Goal: Transaction & Acquisition: Purchase product/service

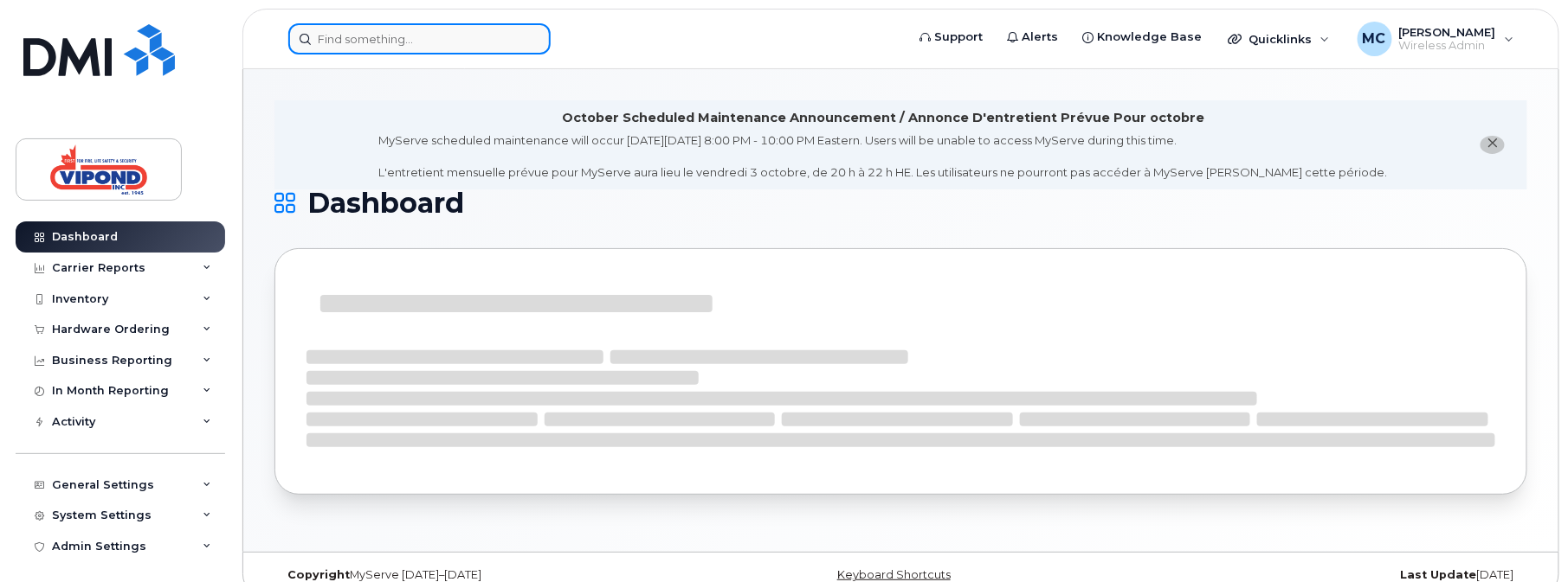
click at [441, 36] on input at bounding box center [419, 38] width 262 height 31
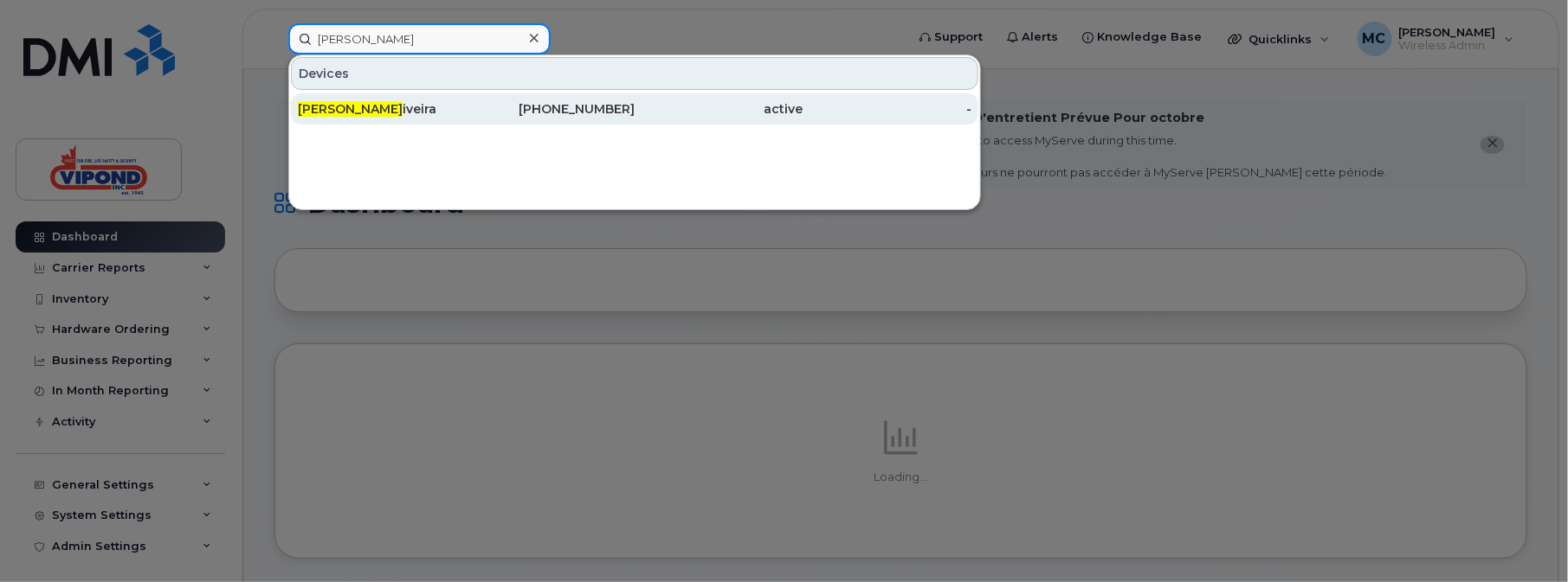
type input "[PERSON_NAME]"
click at [473, 118] on div "[PHONE_NUMBER]" at bounding box center [551, 109] width 169 height 31
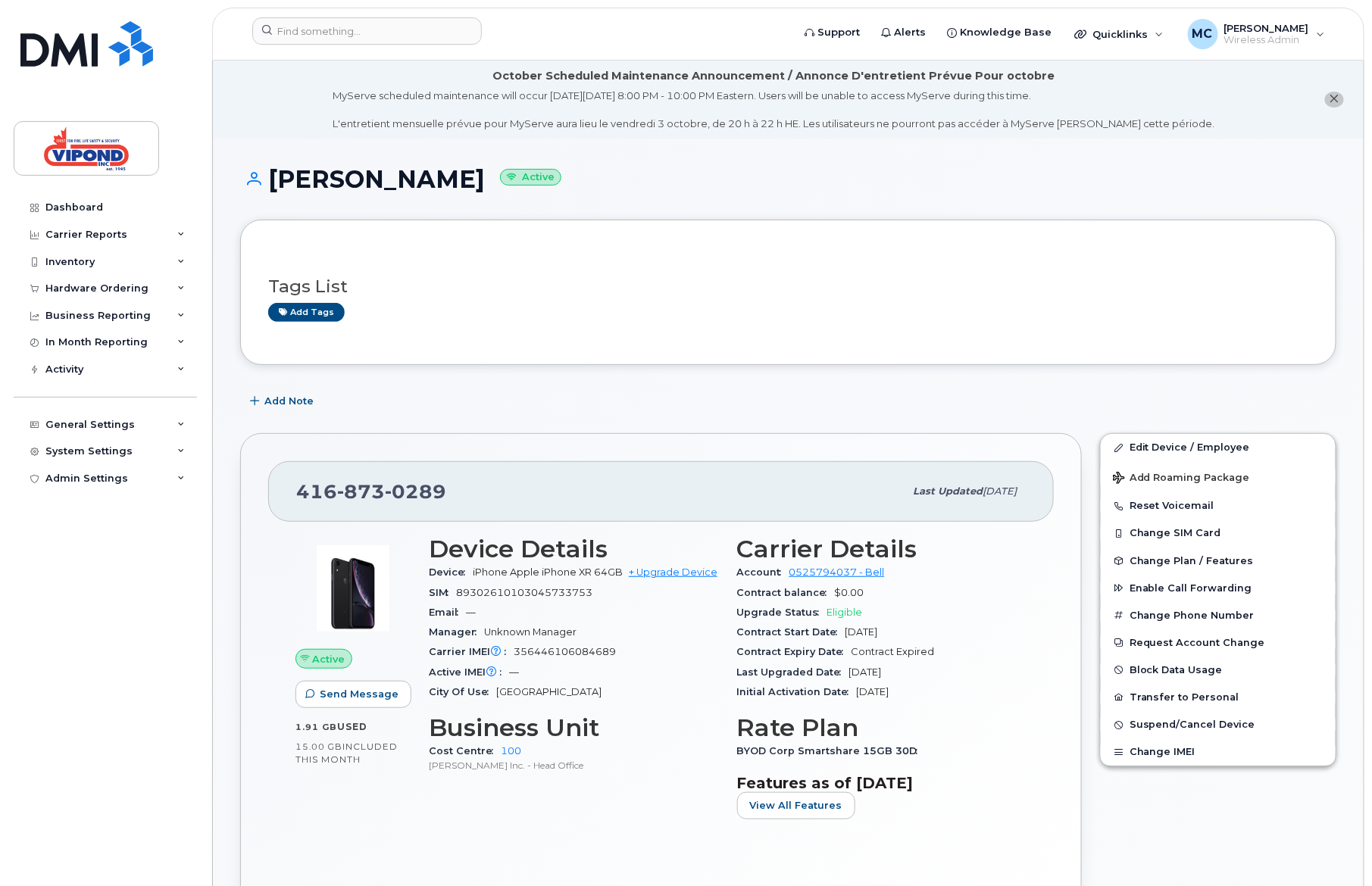
click at [695, 509] on div "City Of Use Toronto" at bounding box center [573, 692] width 290 height 19
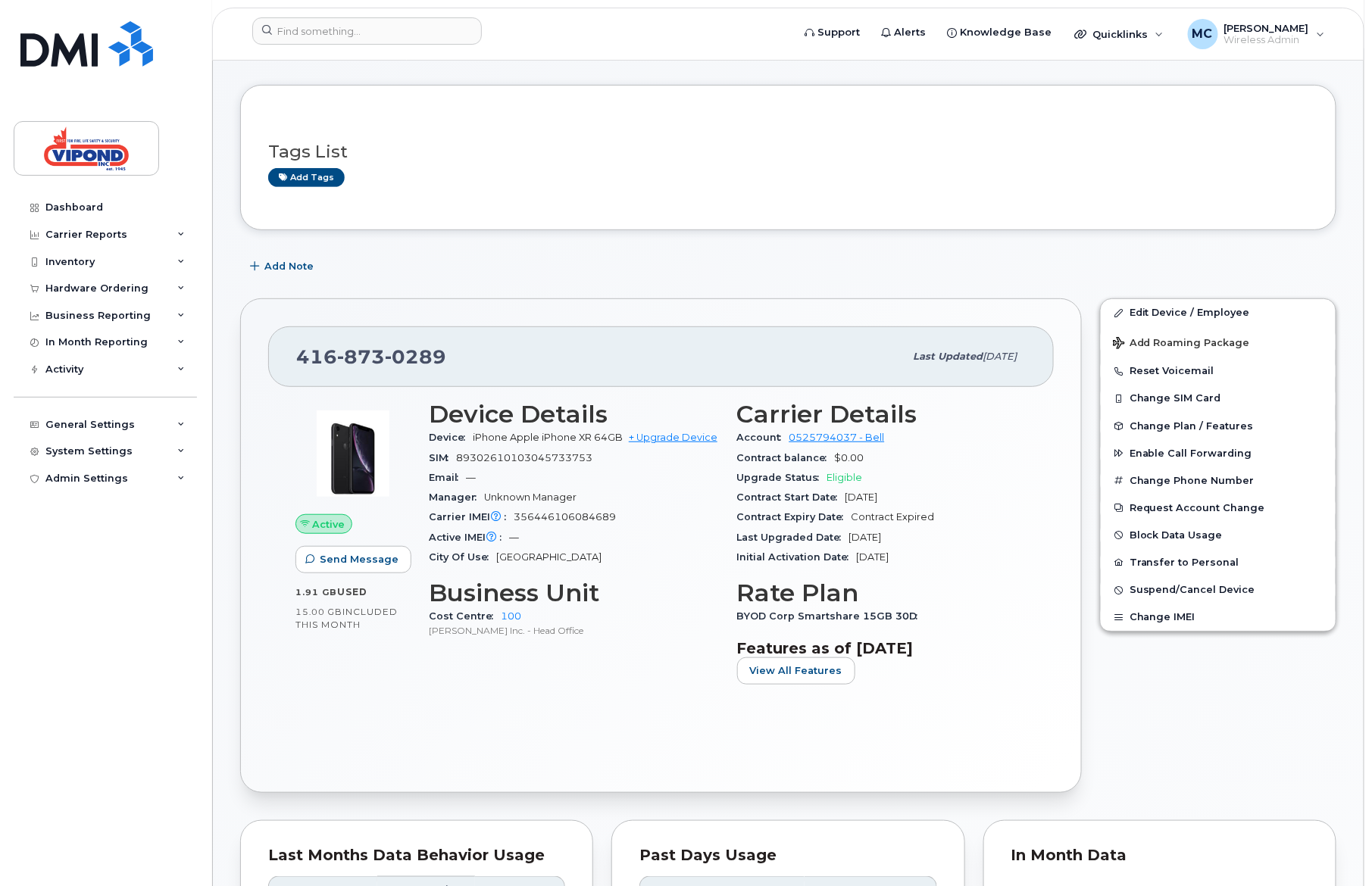
scroll to position [140, 0]
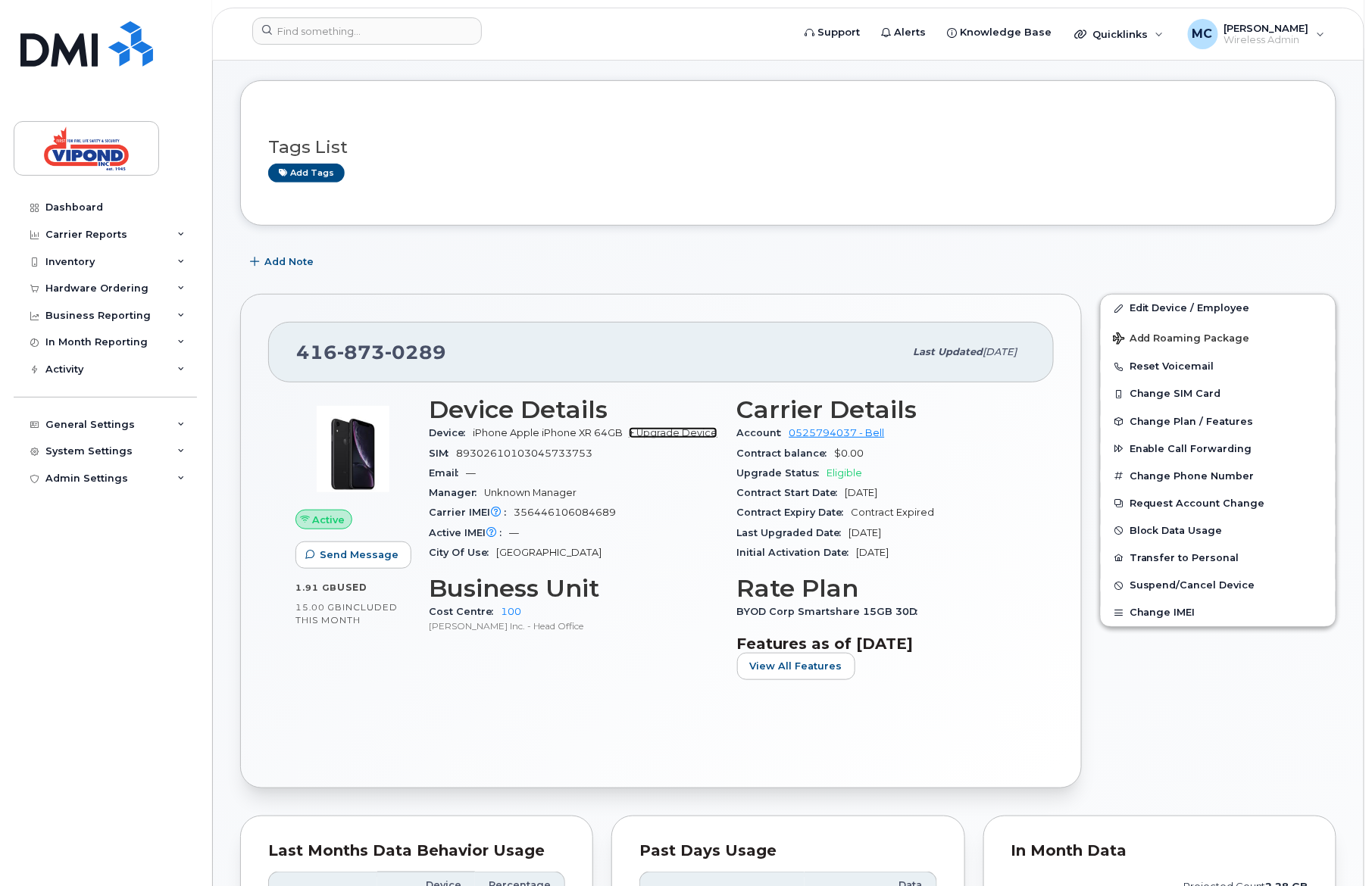
click at [659, 432] on link "+ Upgrade Device" at bounding box center [673, 433] width 88 height 12
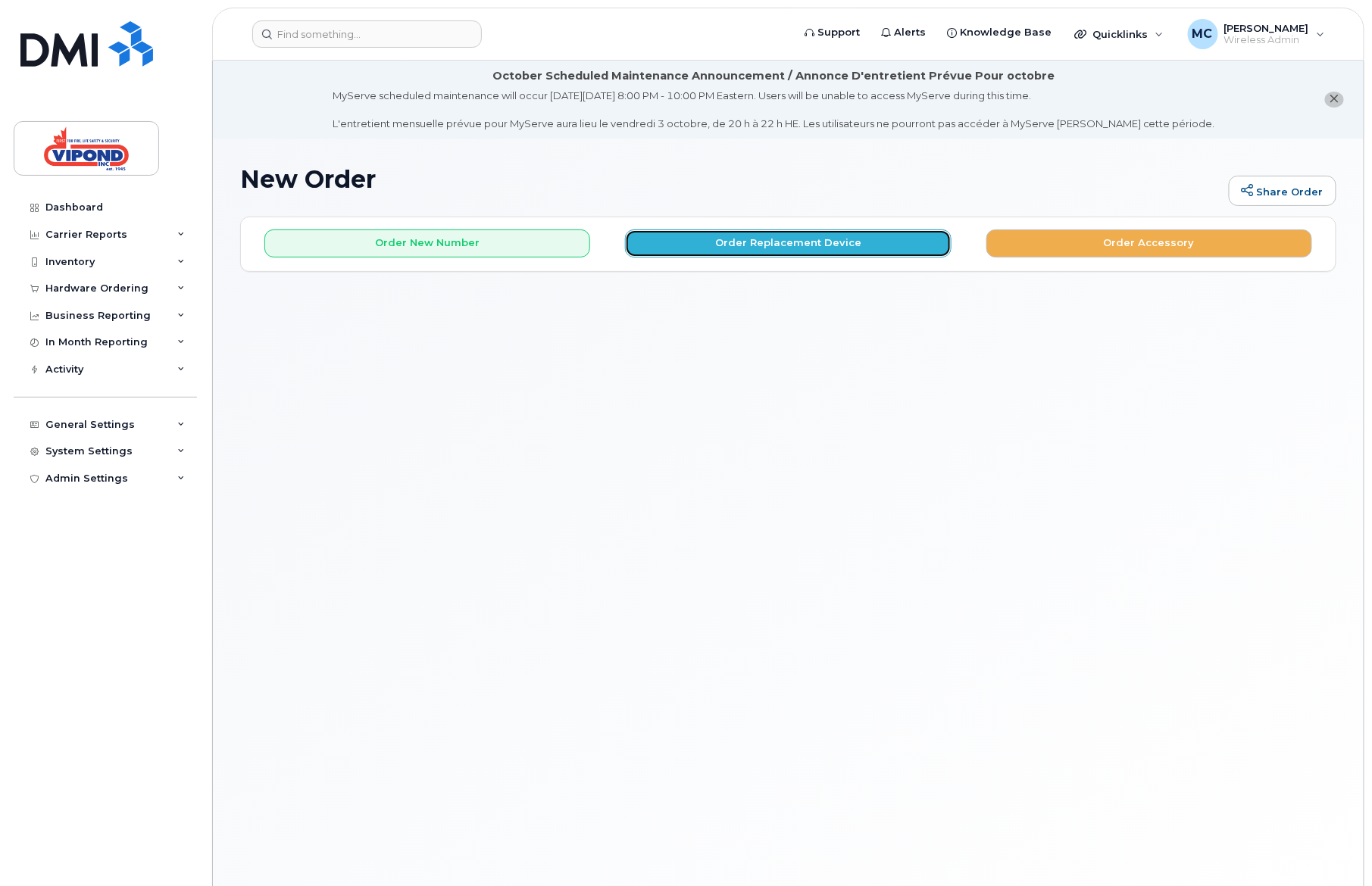
click at [736, 244] on button "Order Replacement Device" at bounding box center [787, 243] width 325 height 28
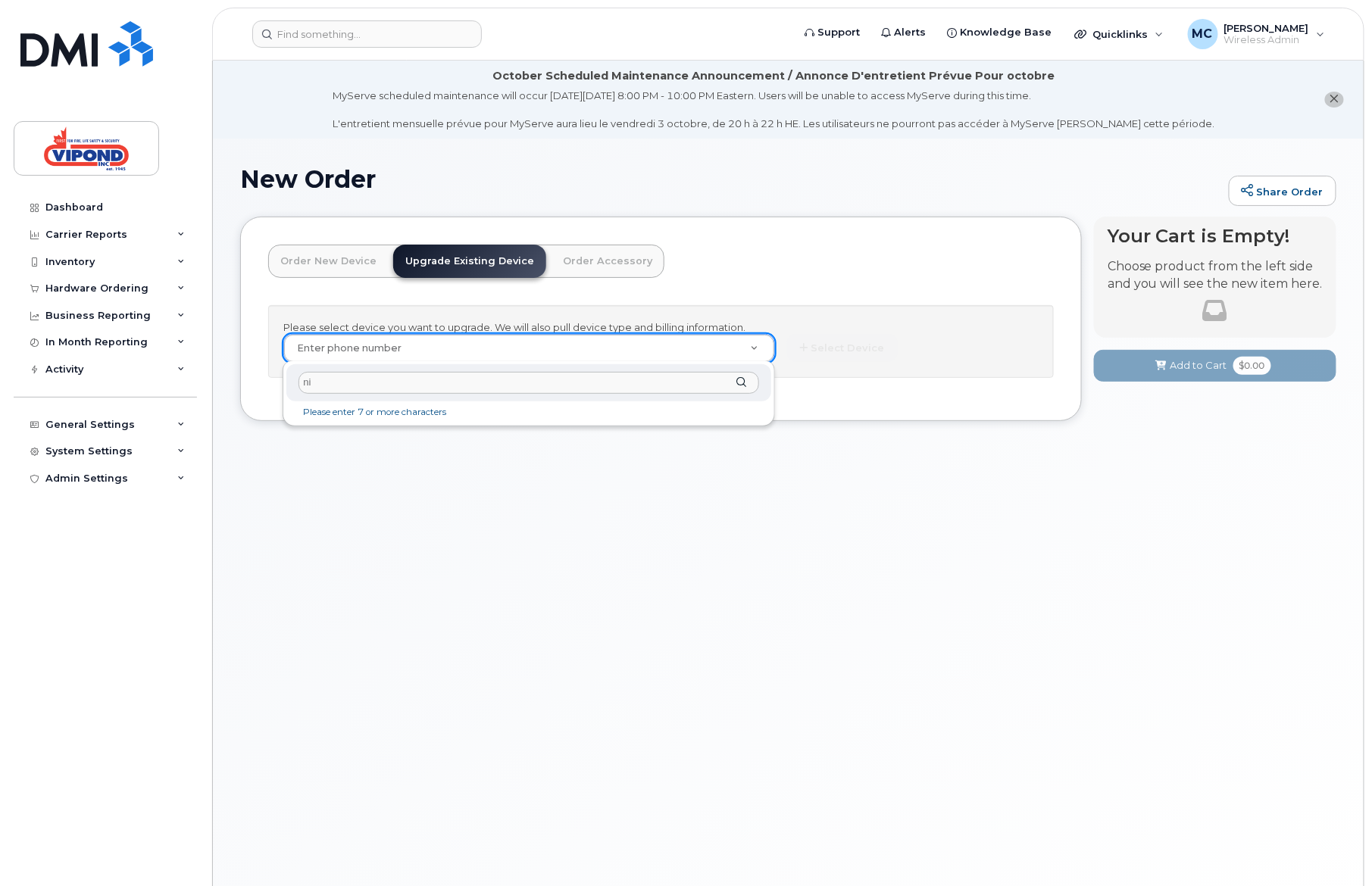
type input "n"
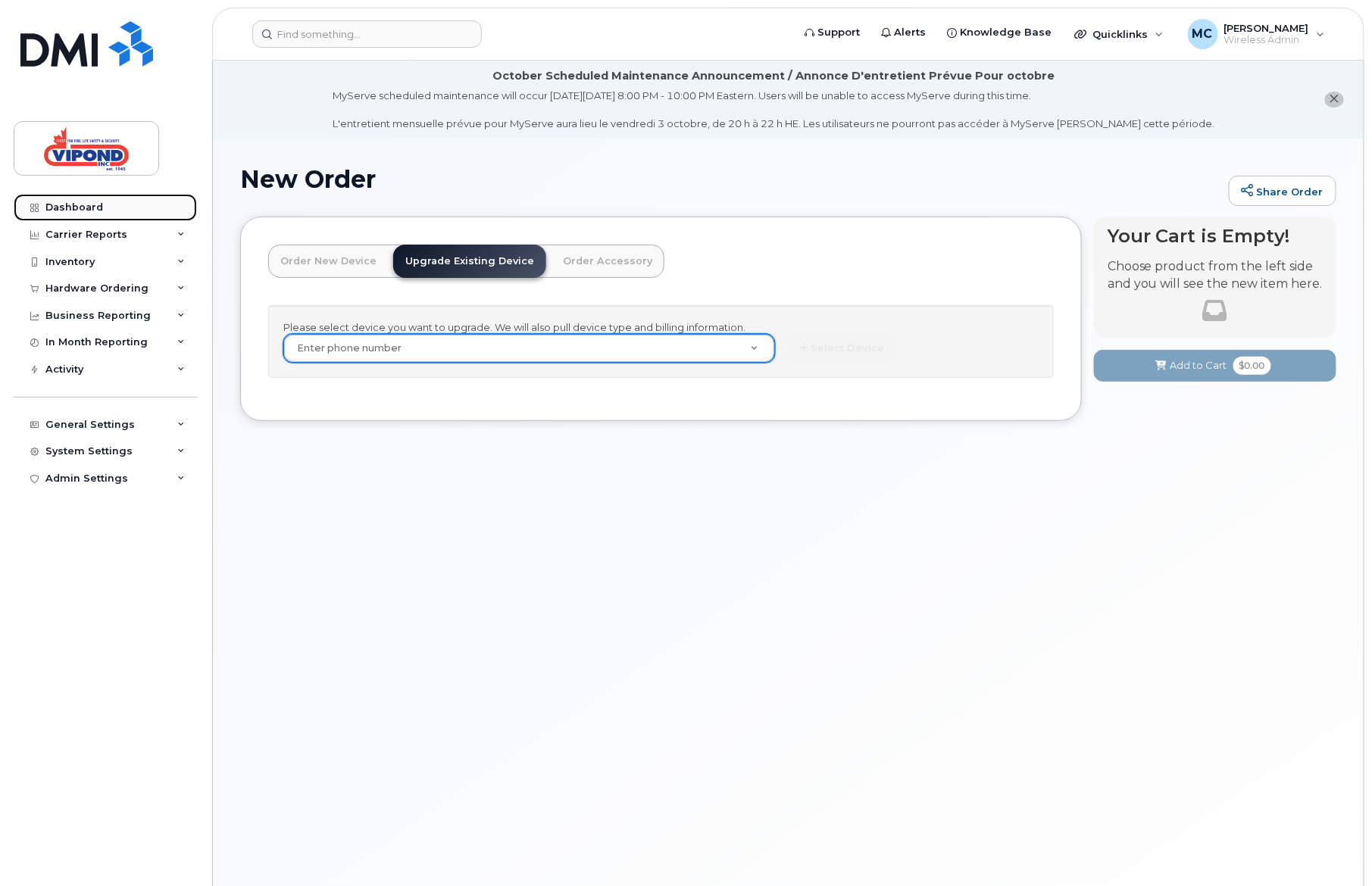
click at [79, 211] on div "Dashboard" at bounding box center [74, 208] width 57 height 12
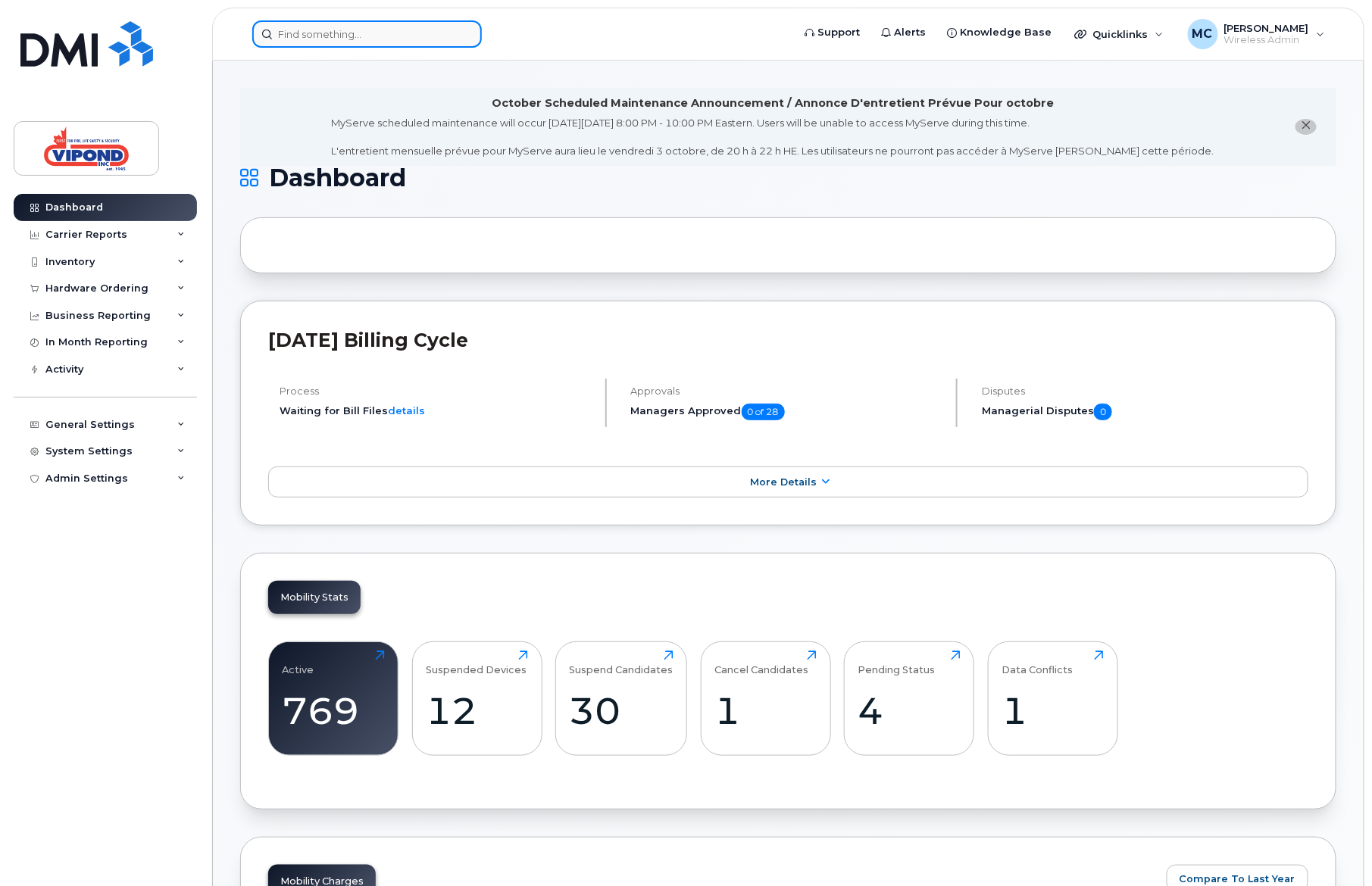
click at [357, 34] on input at bounding box center [367, 34] width 230 height 27
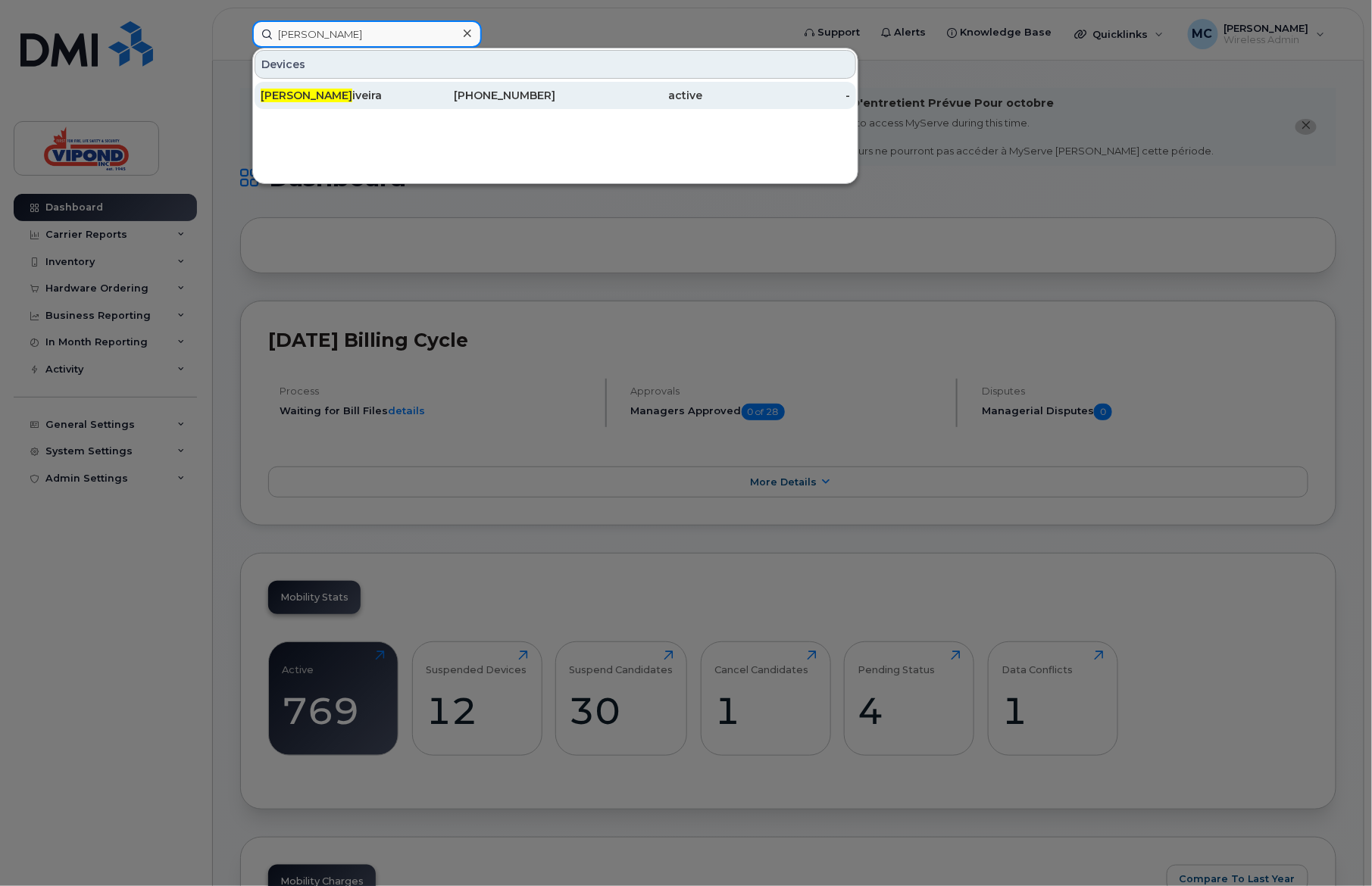
type input "[PERSON_NAME]"
click at [406, 103] on div "Nicole Ol iveira" at bounding box center [335, 95] width 148 height 27
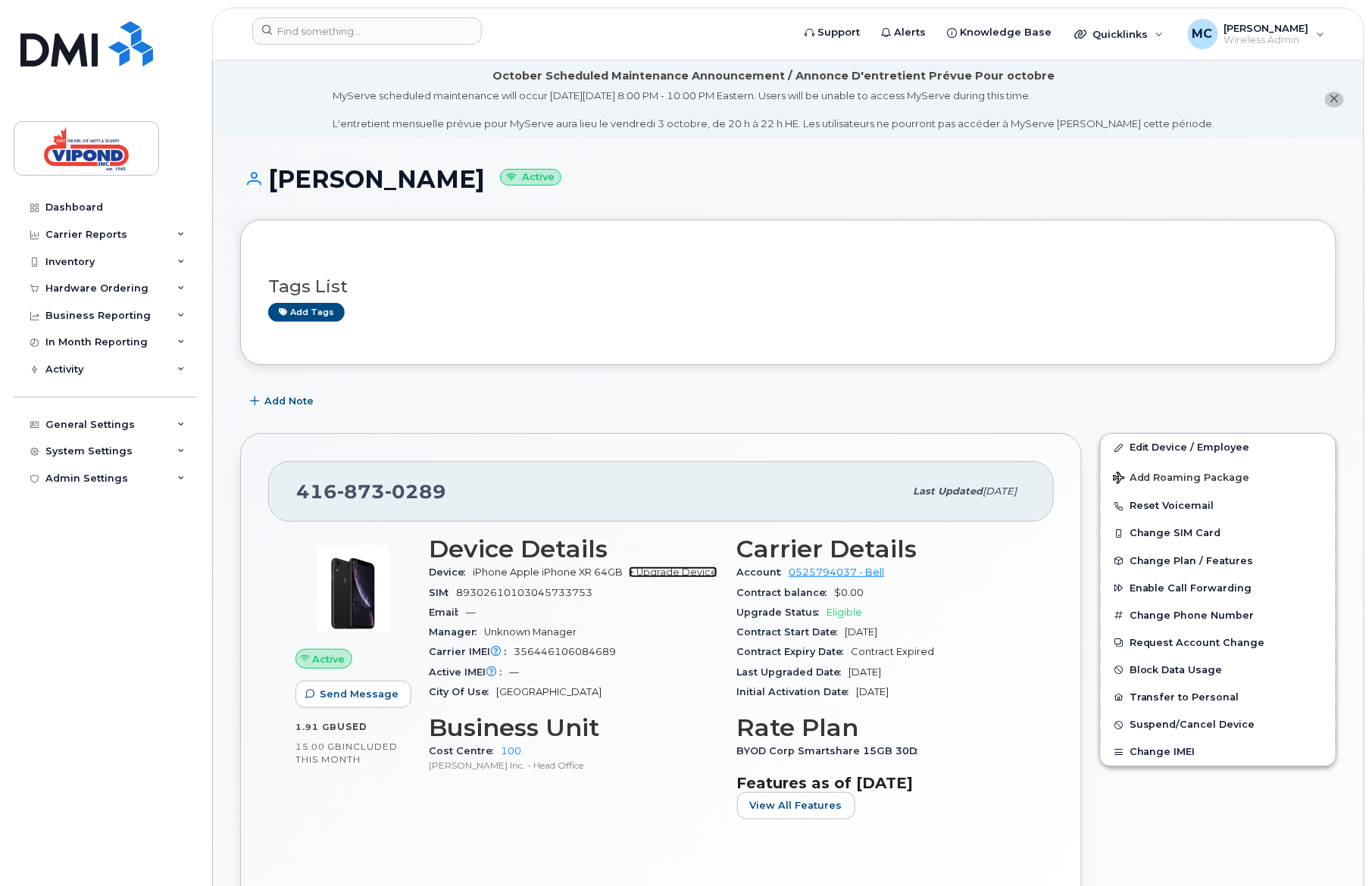
click at [668, 574] on link "+ Upgrade Device" at bounding box center [673, 572] width 88 height 12
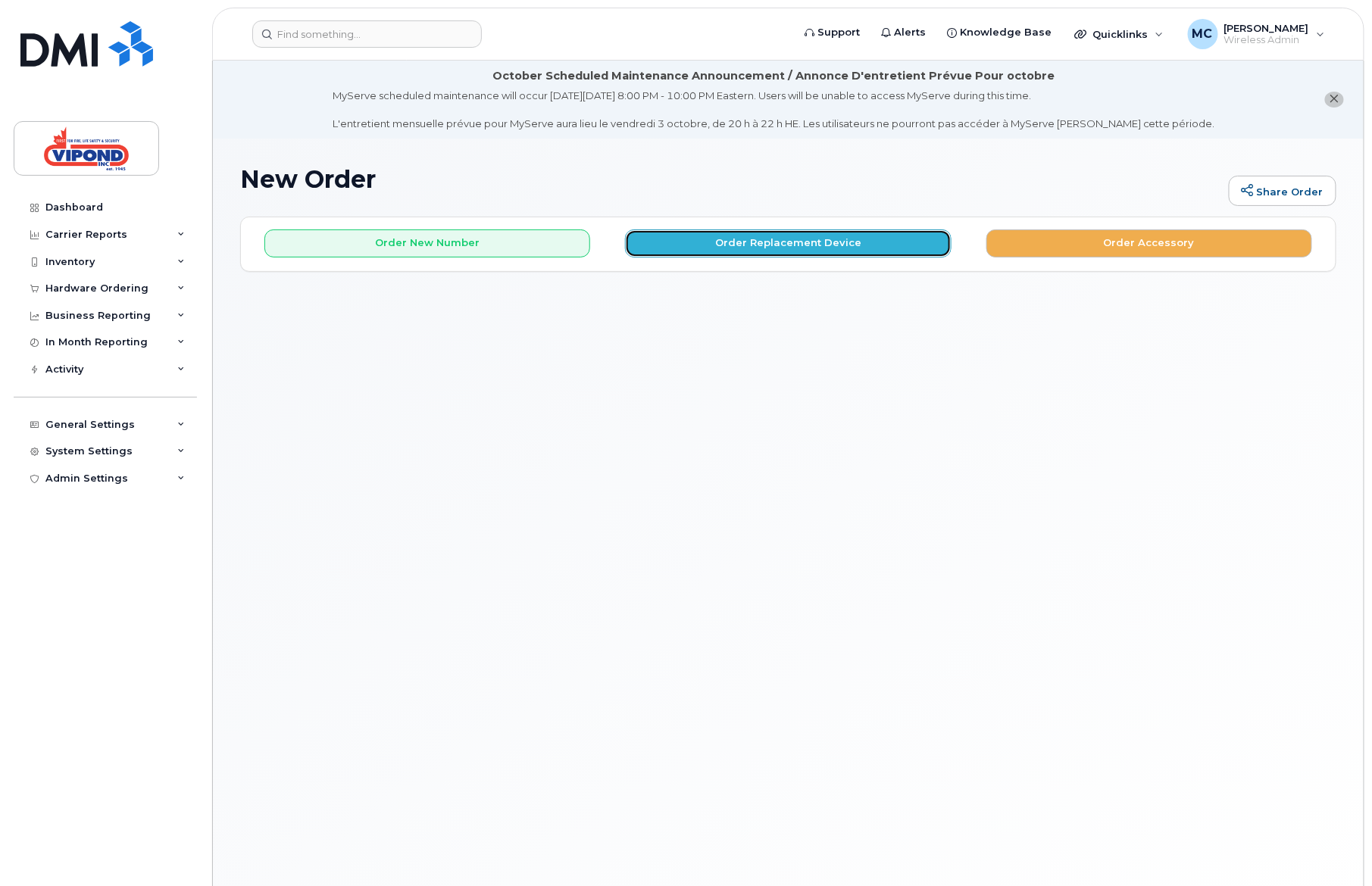
click at [744, 244] on button "Order Replacement Device" at bounding box center [787, 243] width 325 height 28
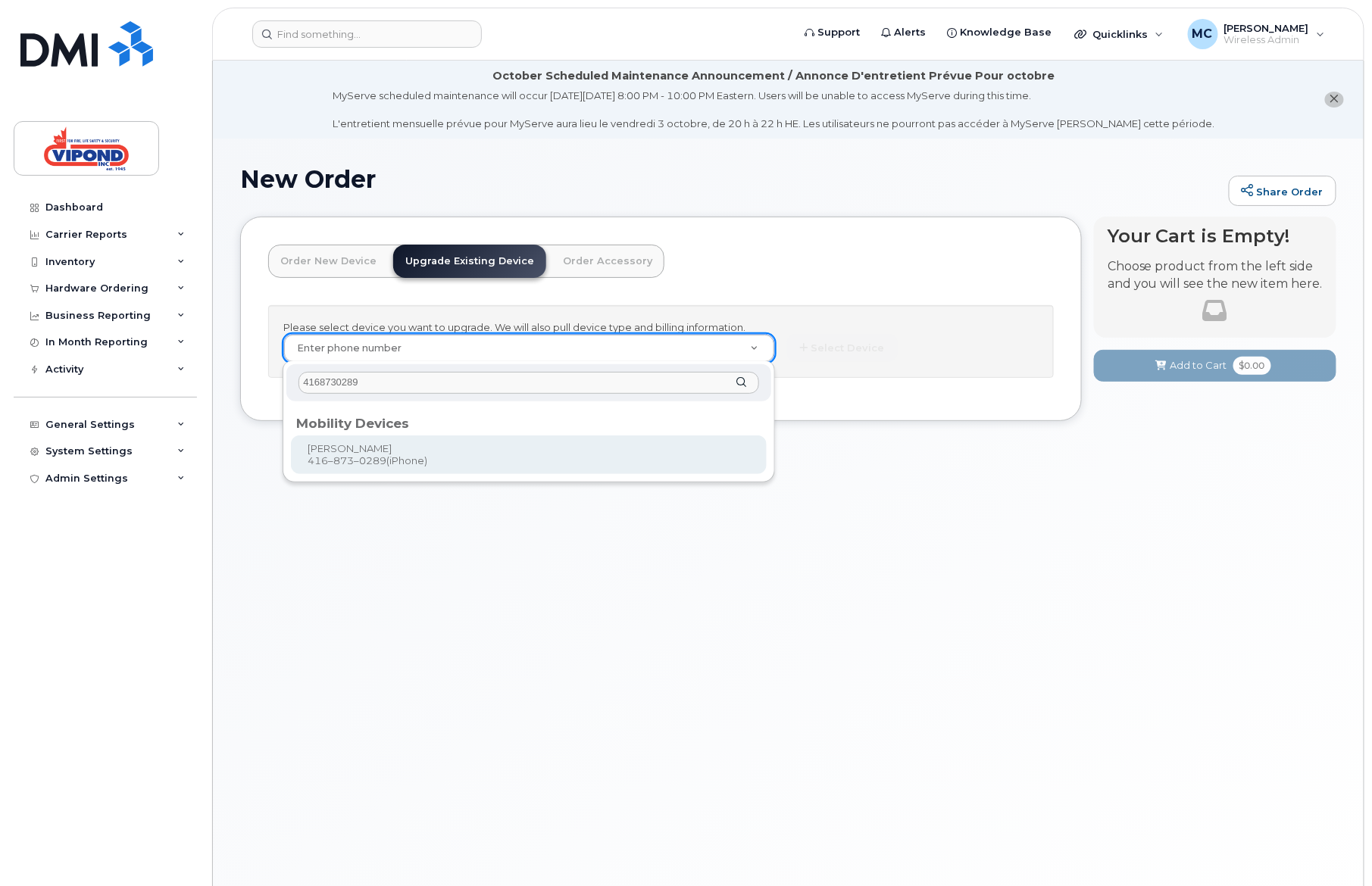
type input "4168730289"
type input "261816"
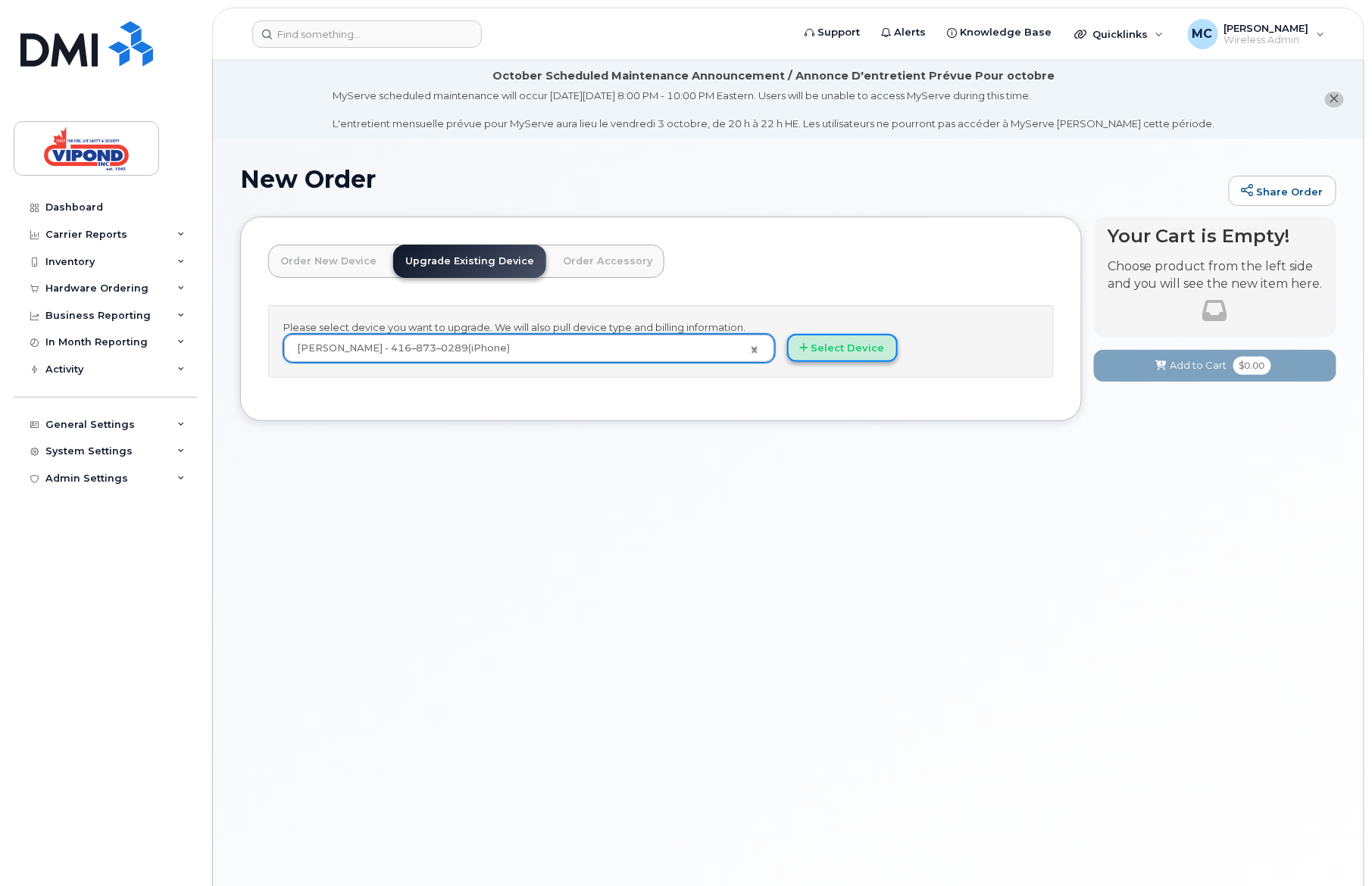
click at [866, 340] on button "Select Device" at bounding box center [842, 347] width 111 height 28
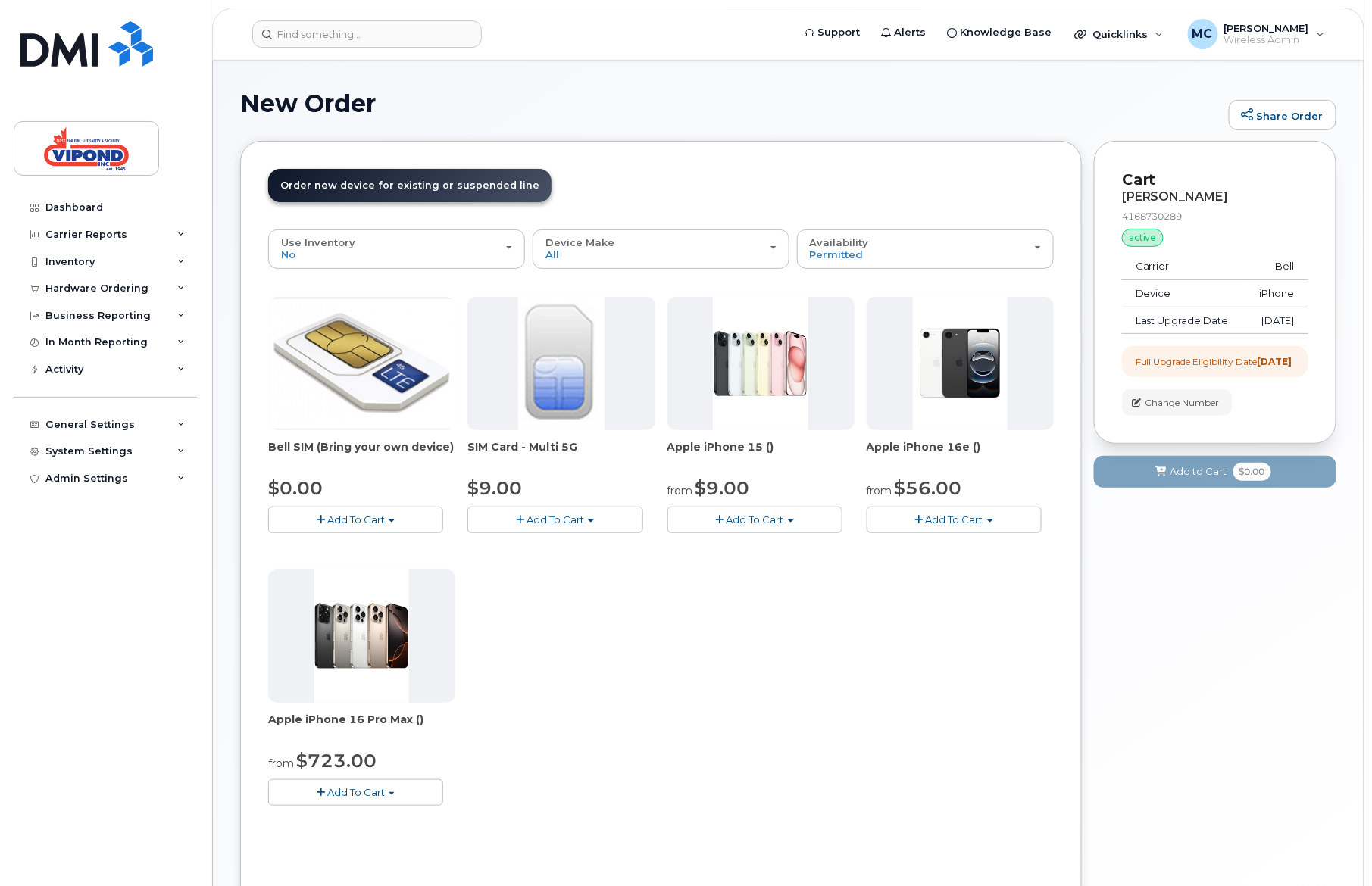
scroll to position [91, 0]
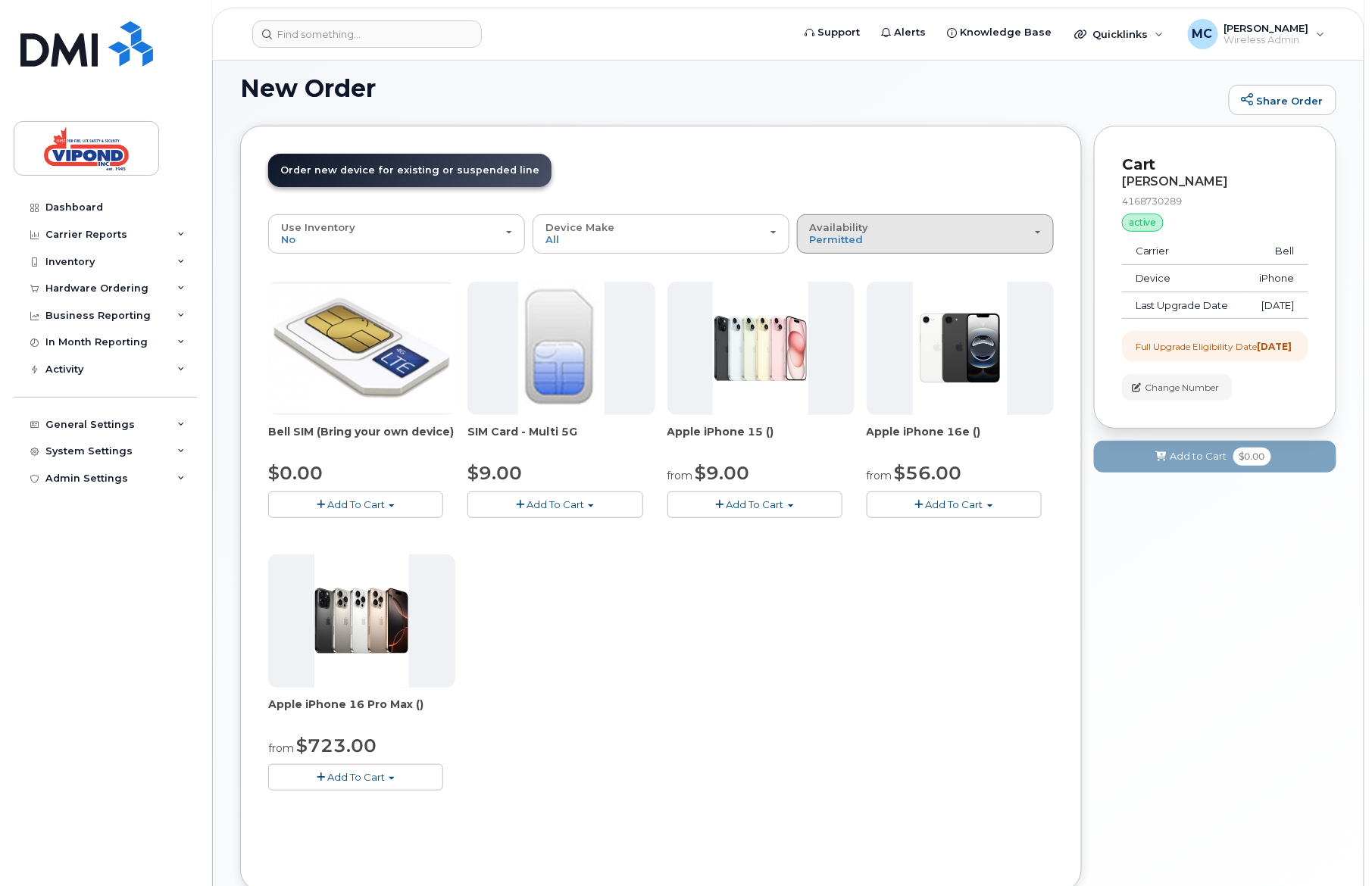
click at [881, 244] on div "Availability Permitted All" at bounding box center [925, 234] width 231 height 24
click at [866, 296] on div "All" at bounding box center [925, 294] width 249 height 18
click at [821, 238] on span "Permitted" at bounding box center [836, 239] width 54 height 12
click at [823, 296] on label "All" at bounding box center [816, 294] width 32 height 18
click at [0, 0] on input "All" at bounding box center [0, 0] width 0 height 0
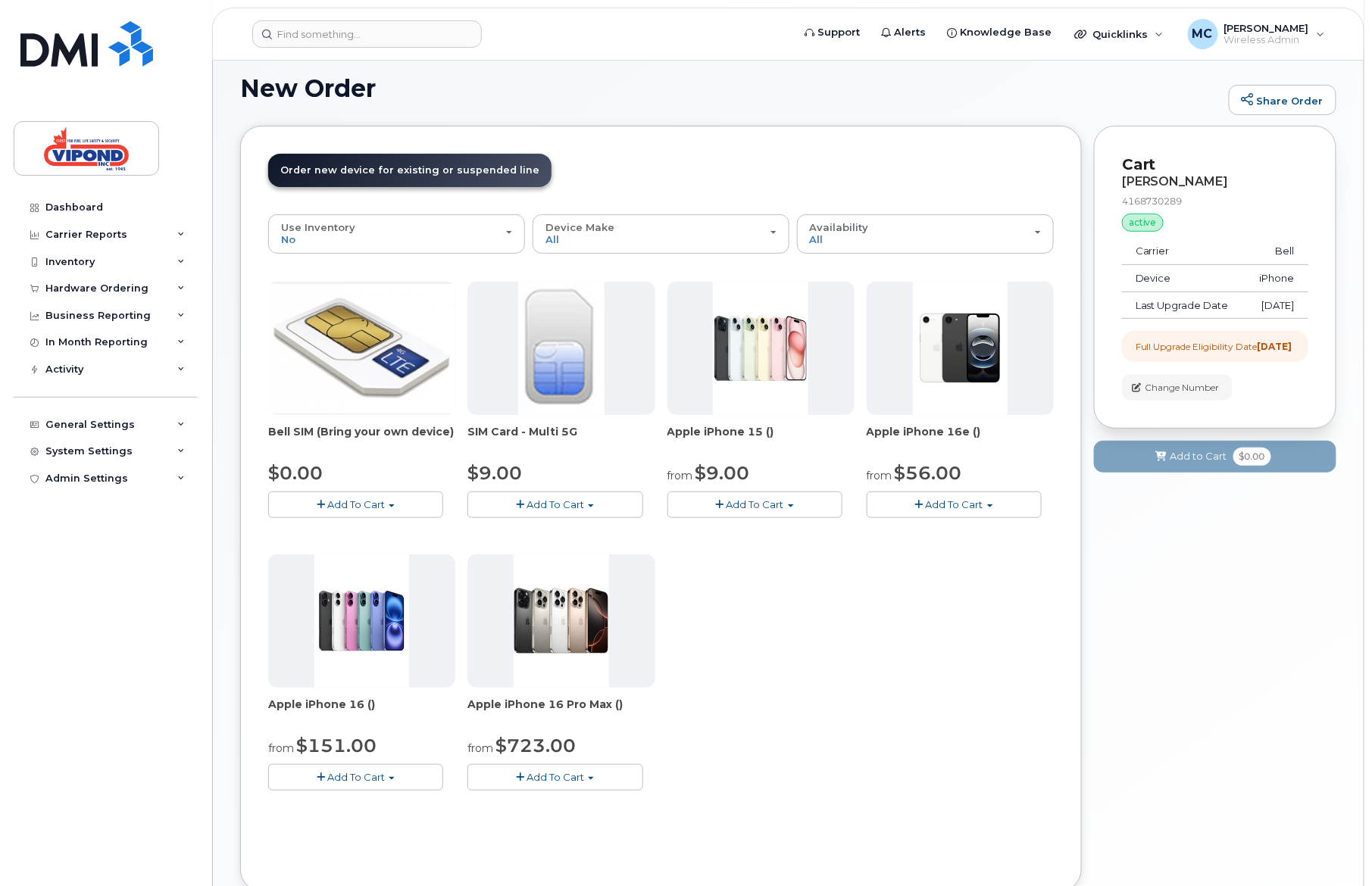
click at [677, 168] on header "Order New Device Upgrade Existing Device Order Accessory Order new device and n…" at bounding box center [661, 184] width 785 height 61
click at [952, 509] on button "Add To Cart" at bounding box center [954, 505] width 175 height 27
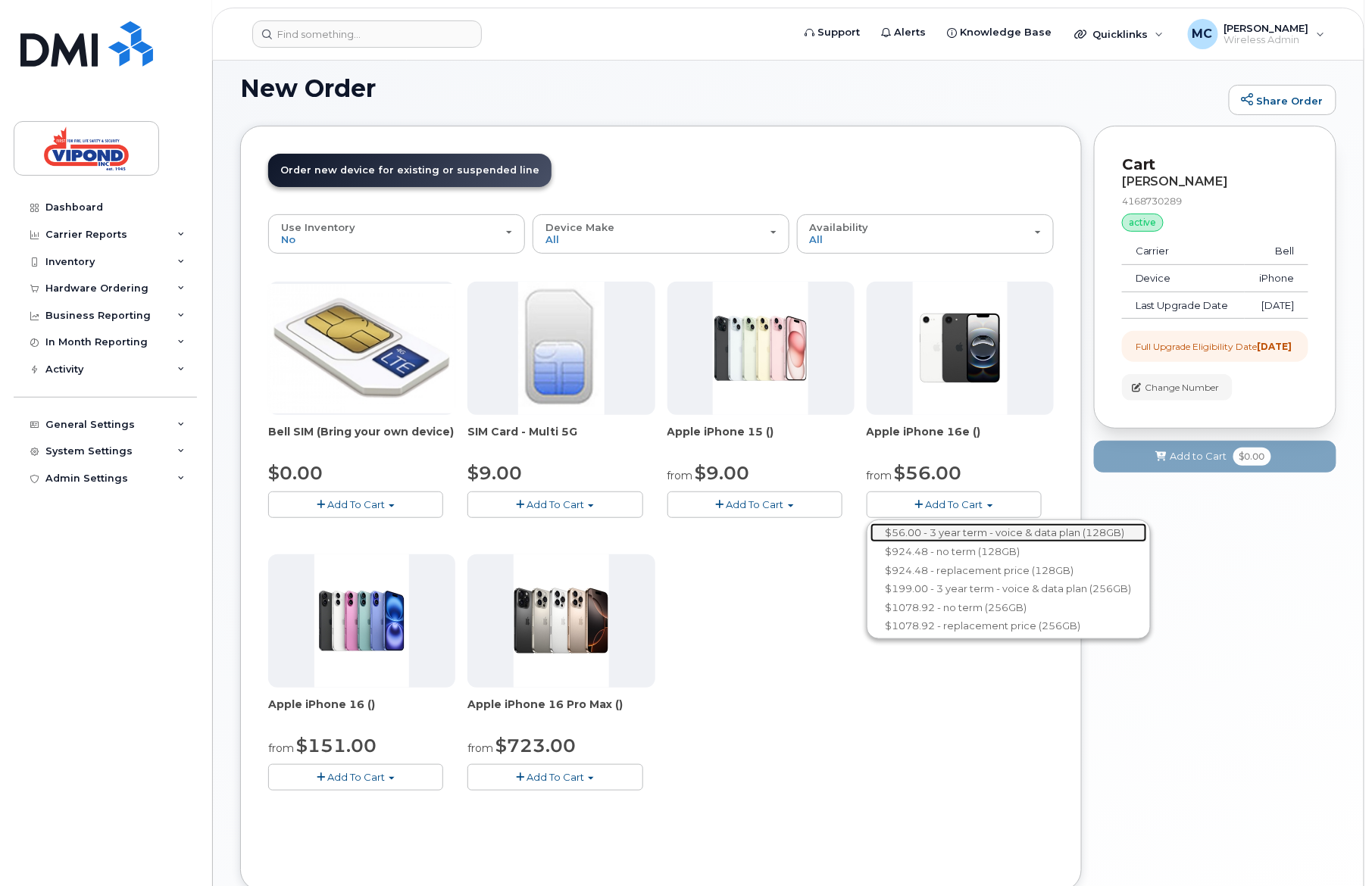
click at [958, 533] on link "$56.00 - 3 year term - voice & data plan (128GB)" at bounding box center [1008, 533] width 277 height 19
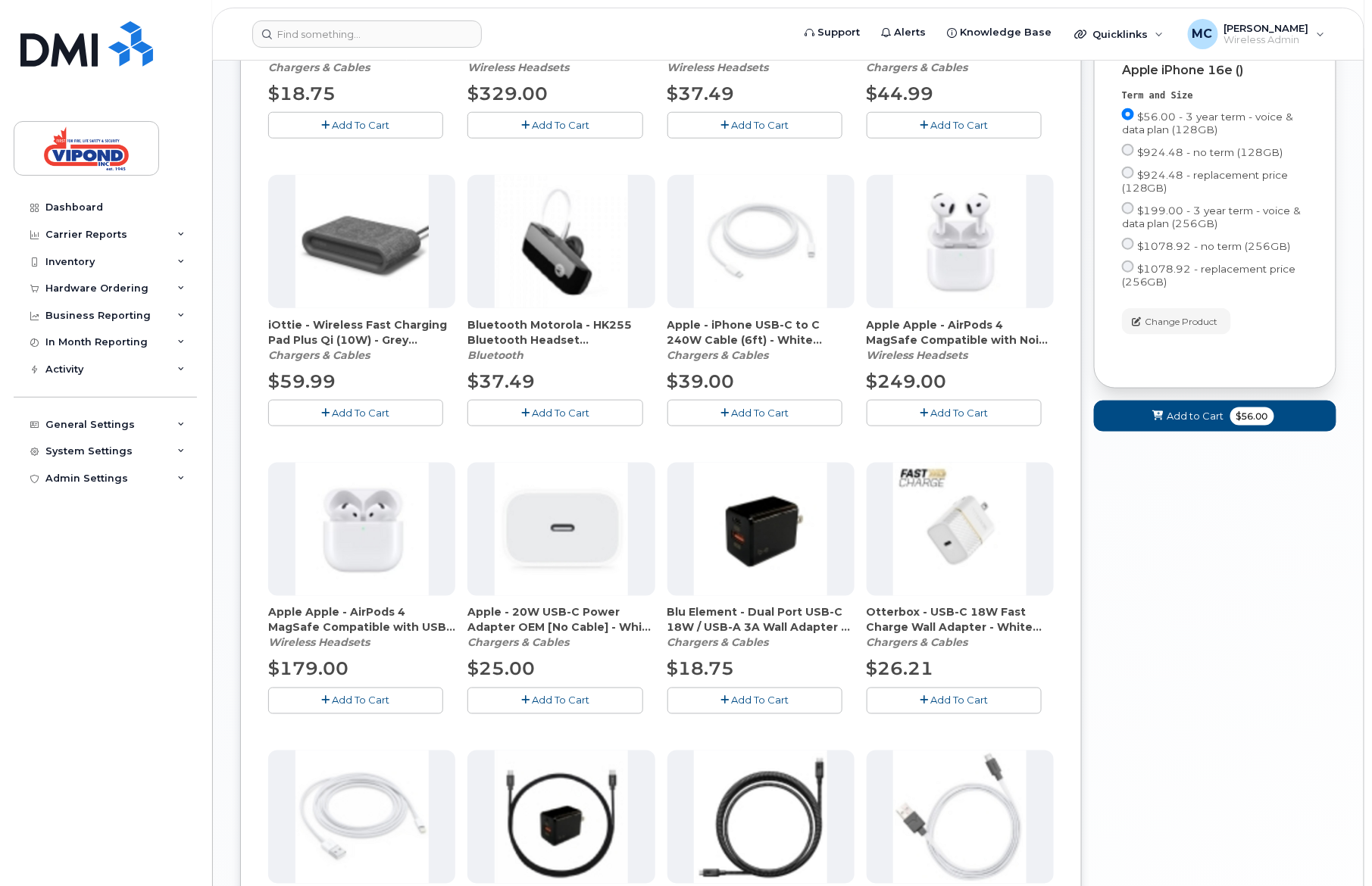
scroll to position [541, 0]
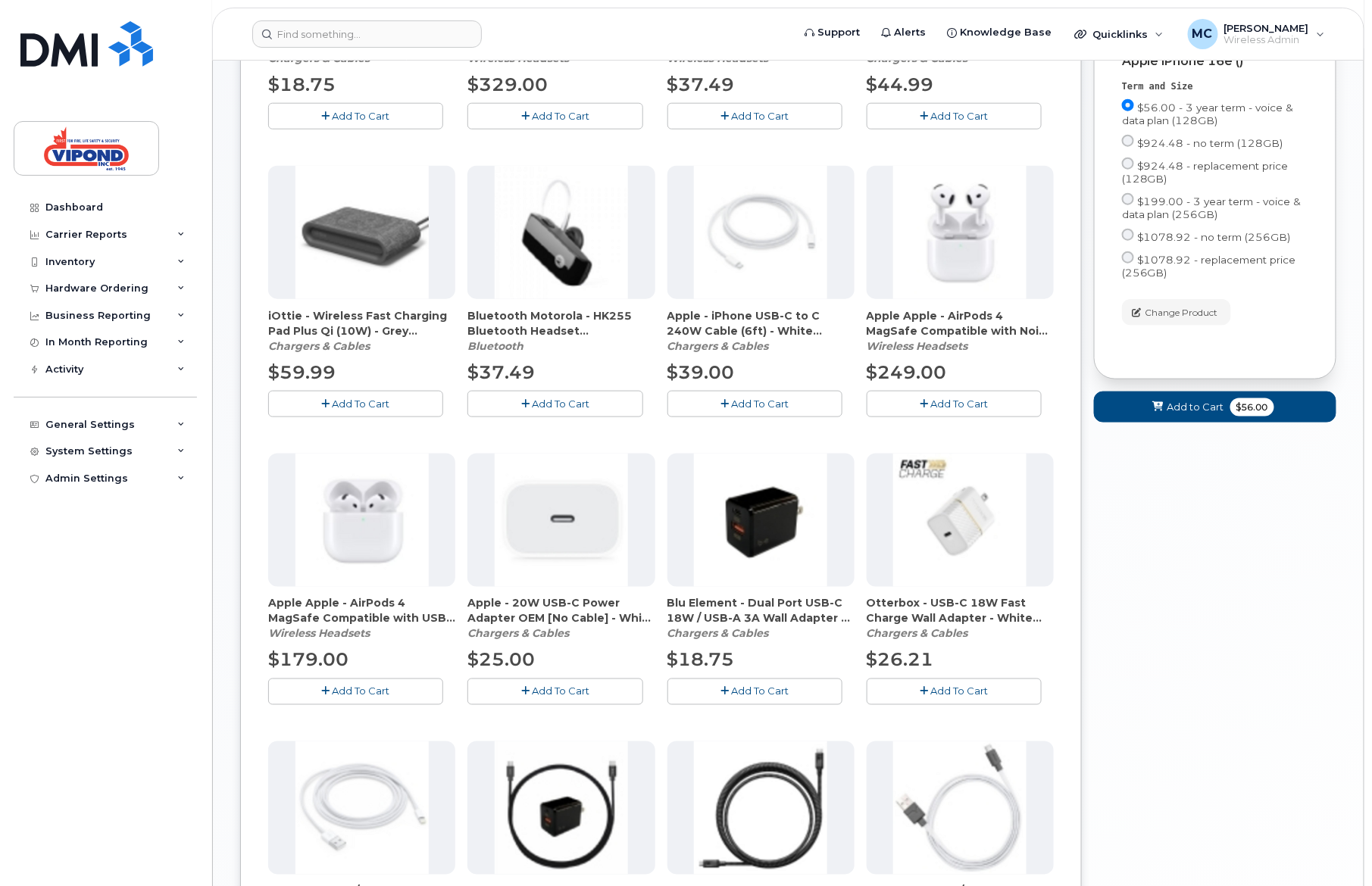
click at [578, 694] on span "Add To Cart" at bounding box center [560, 691] width 57 height 12
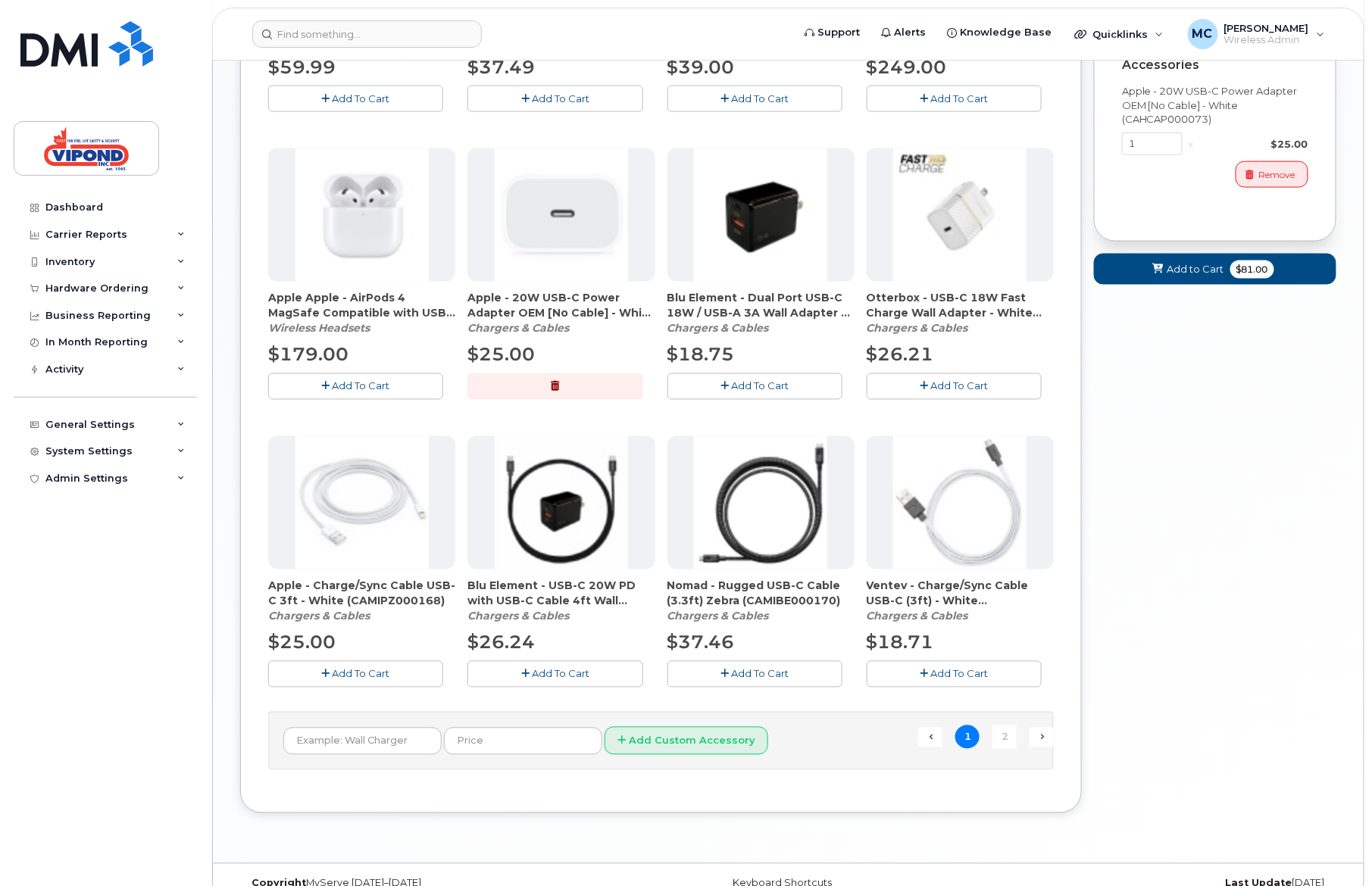
scroll to position [868, 0]
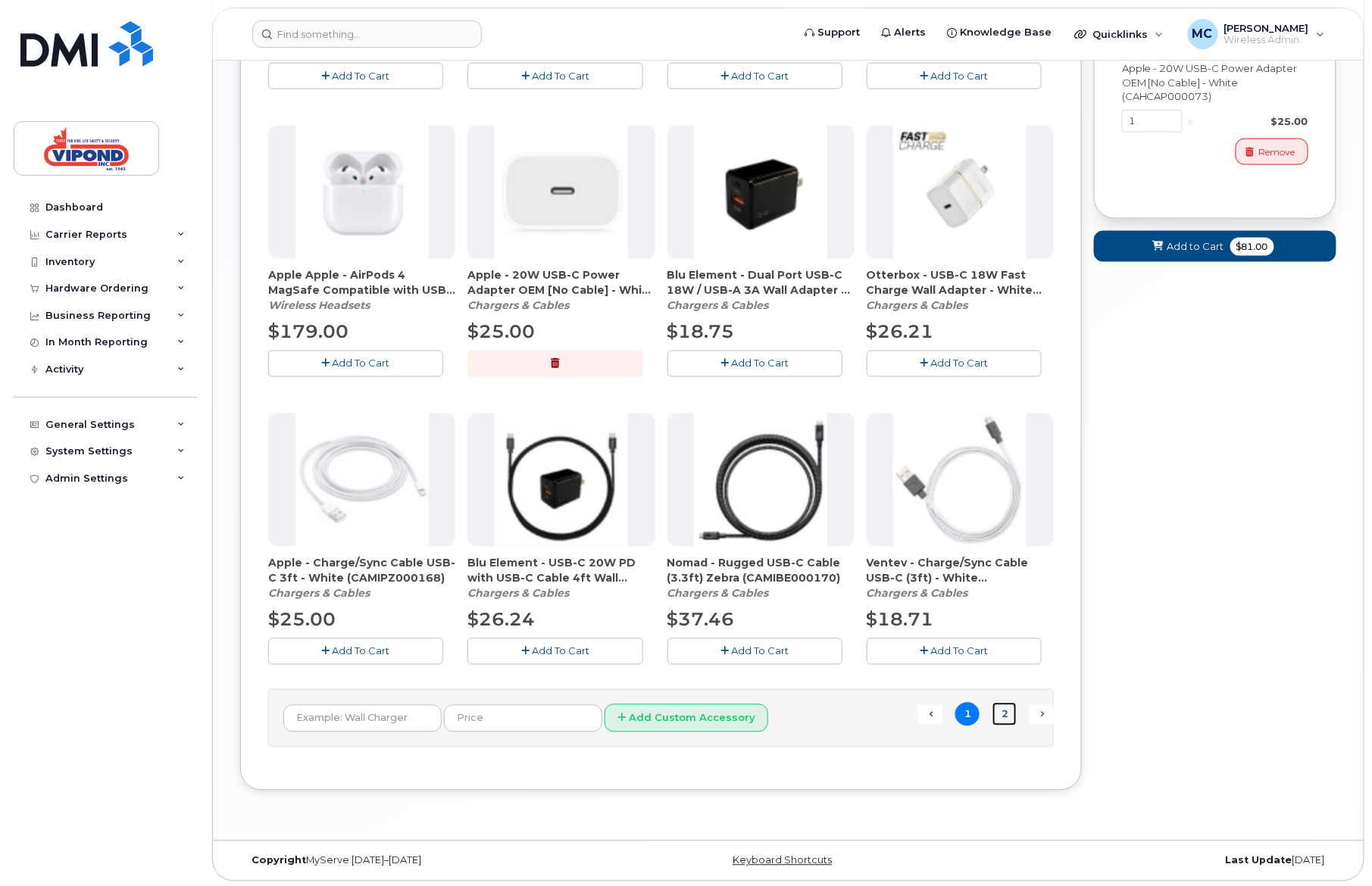
click at [1005, 715] on link "2" at bounding box center [1004, 715] width 24 height 24
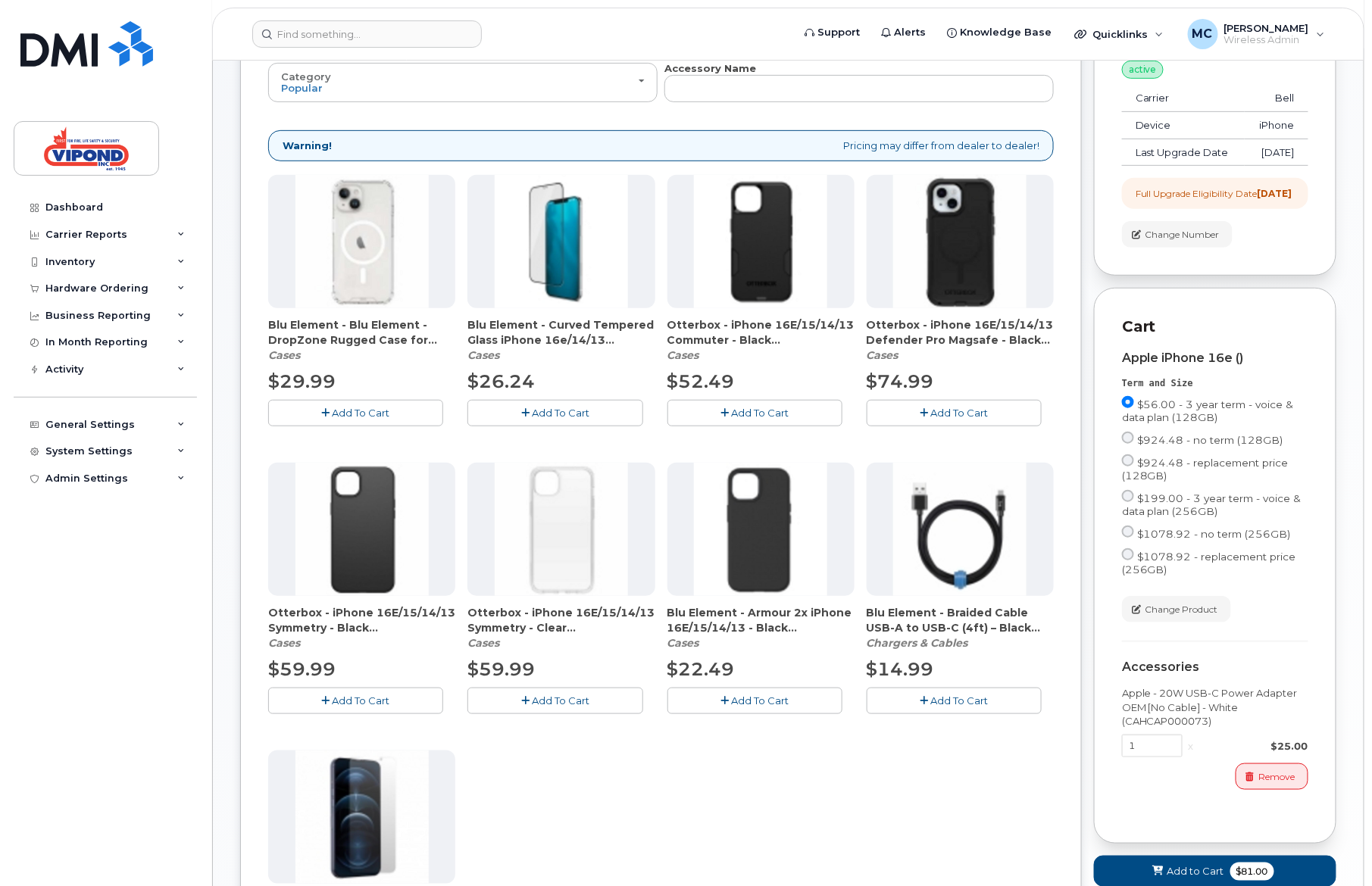
scroll to position [144, 0]
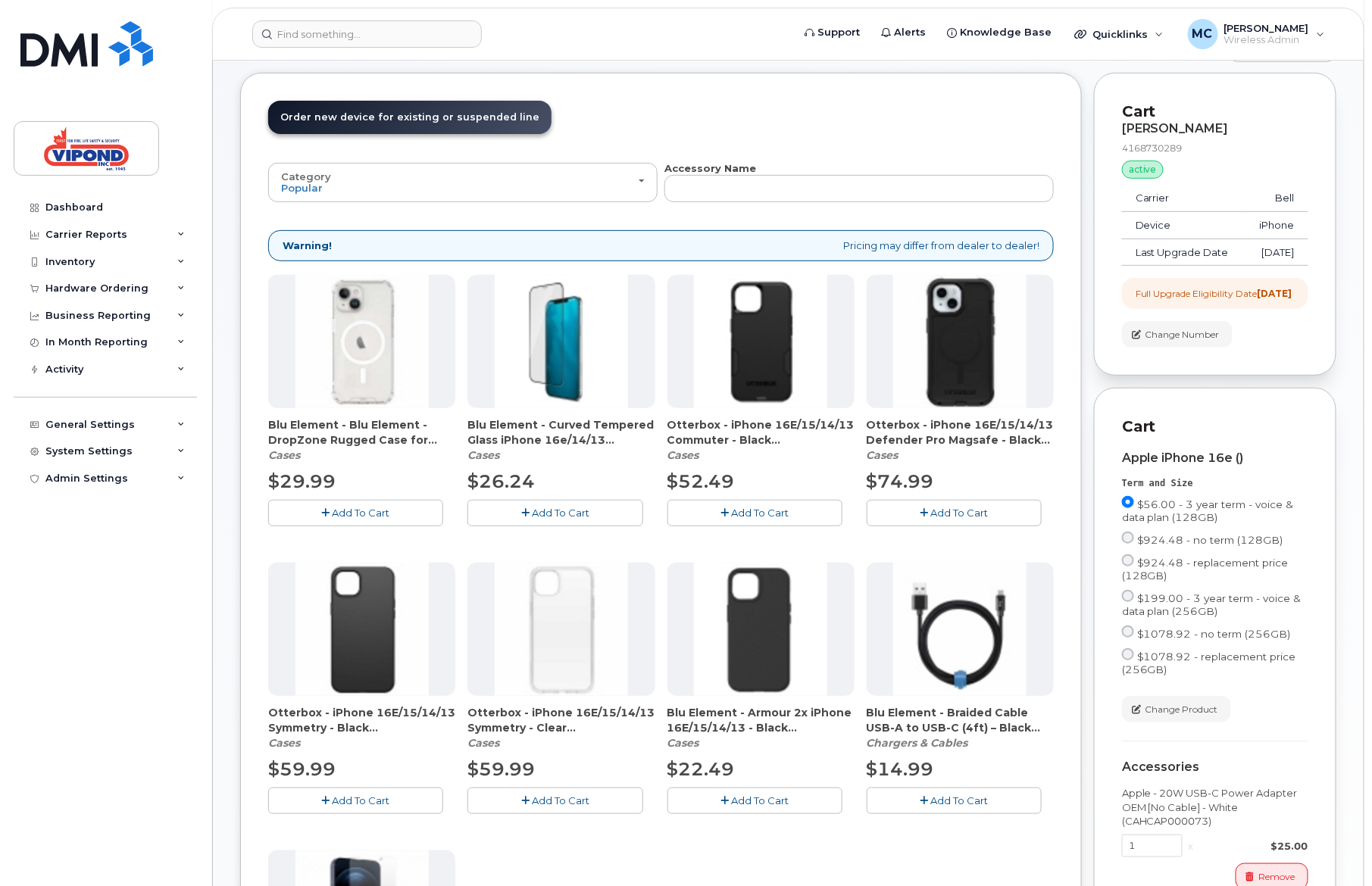
click at [355, 513] on span "Add To Cart" at bounding box center [361, 513] width 57 height 12
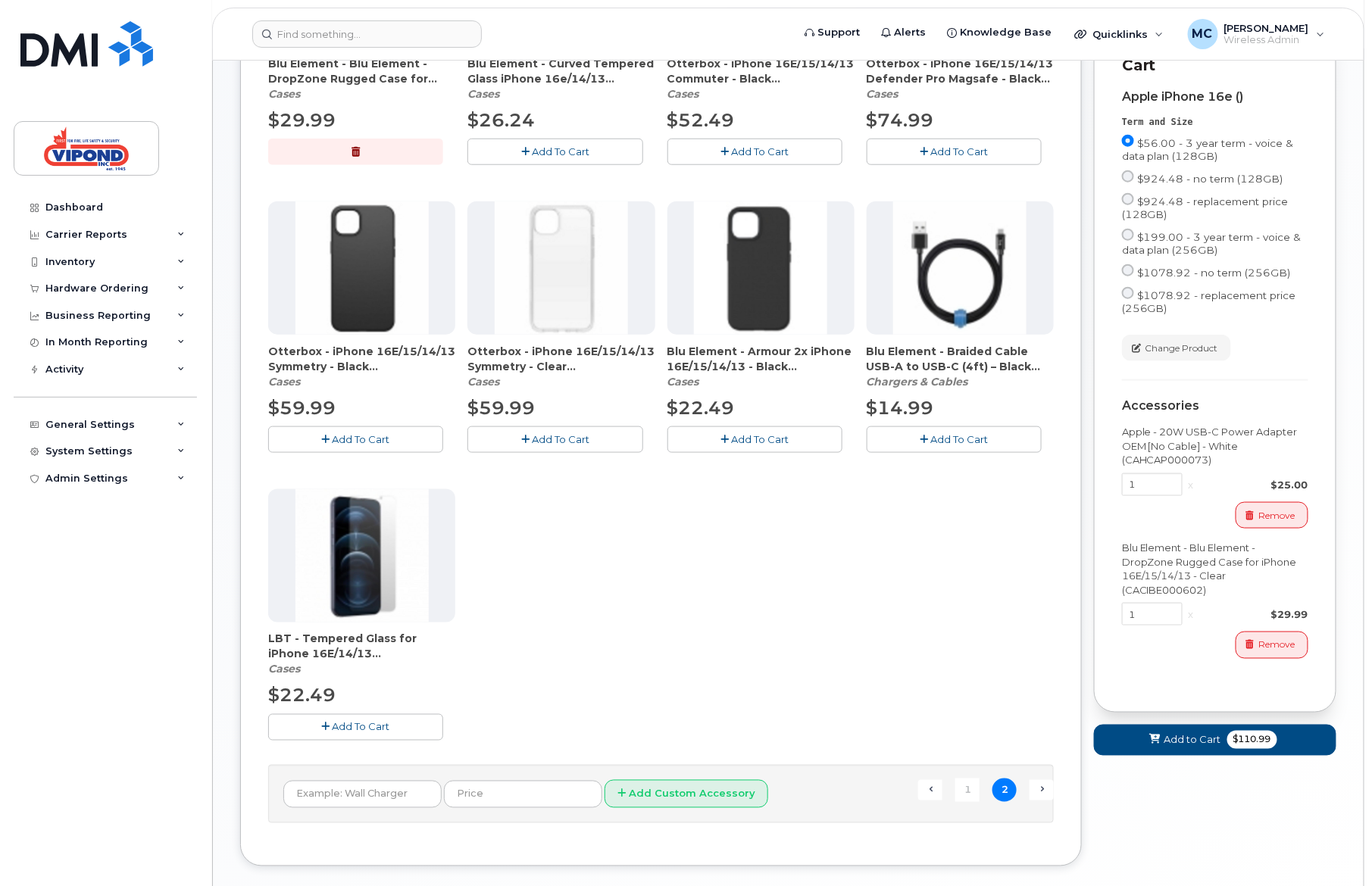
scroll to position [523, 0]
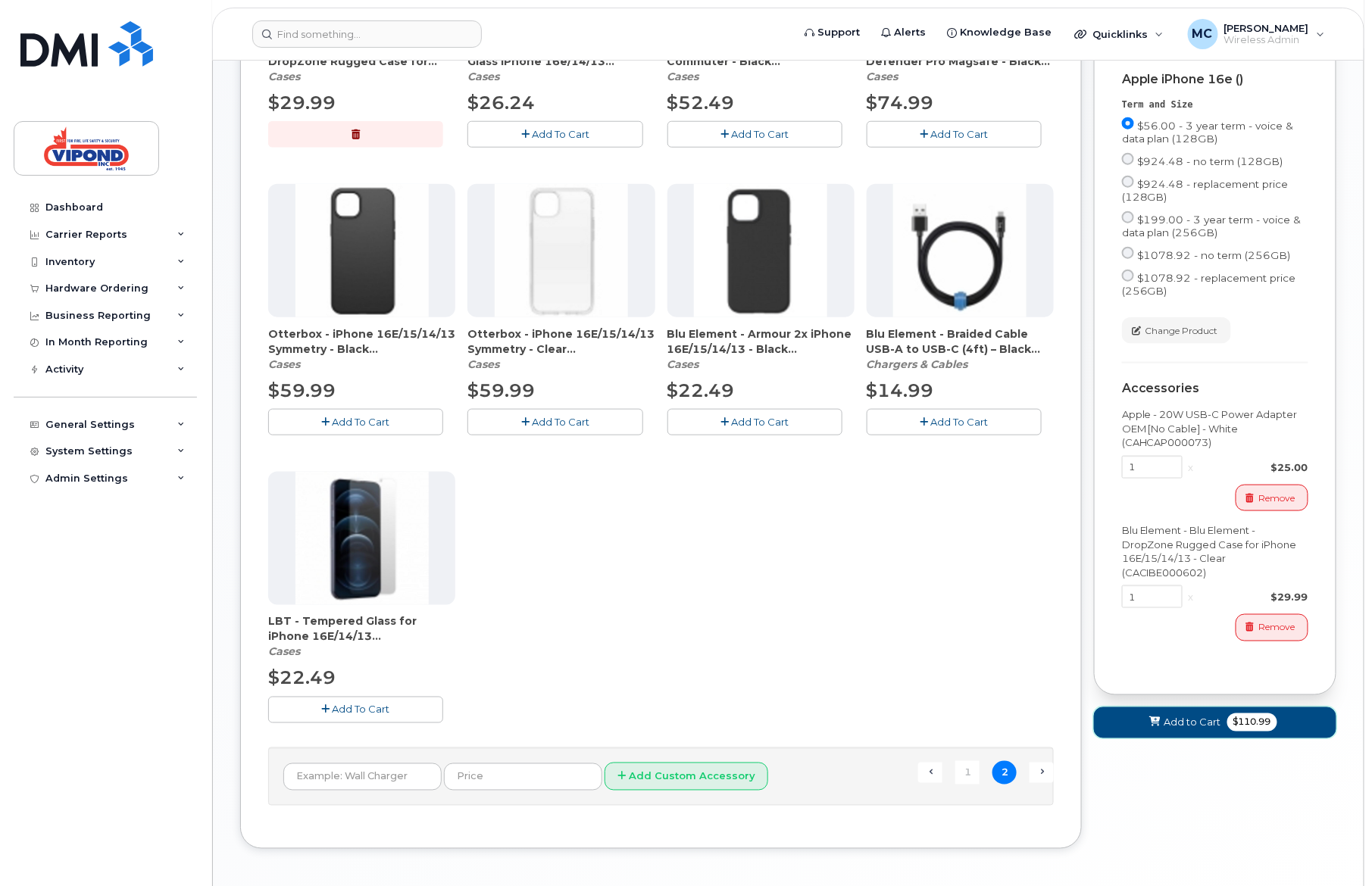
click at [1190, 730] on span "Add to Cart" at bounding box center [1193, 722] width 57 height 14
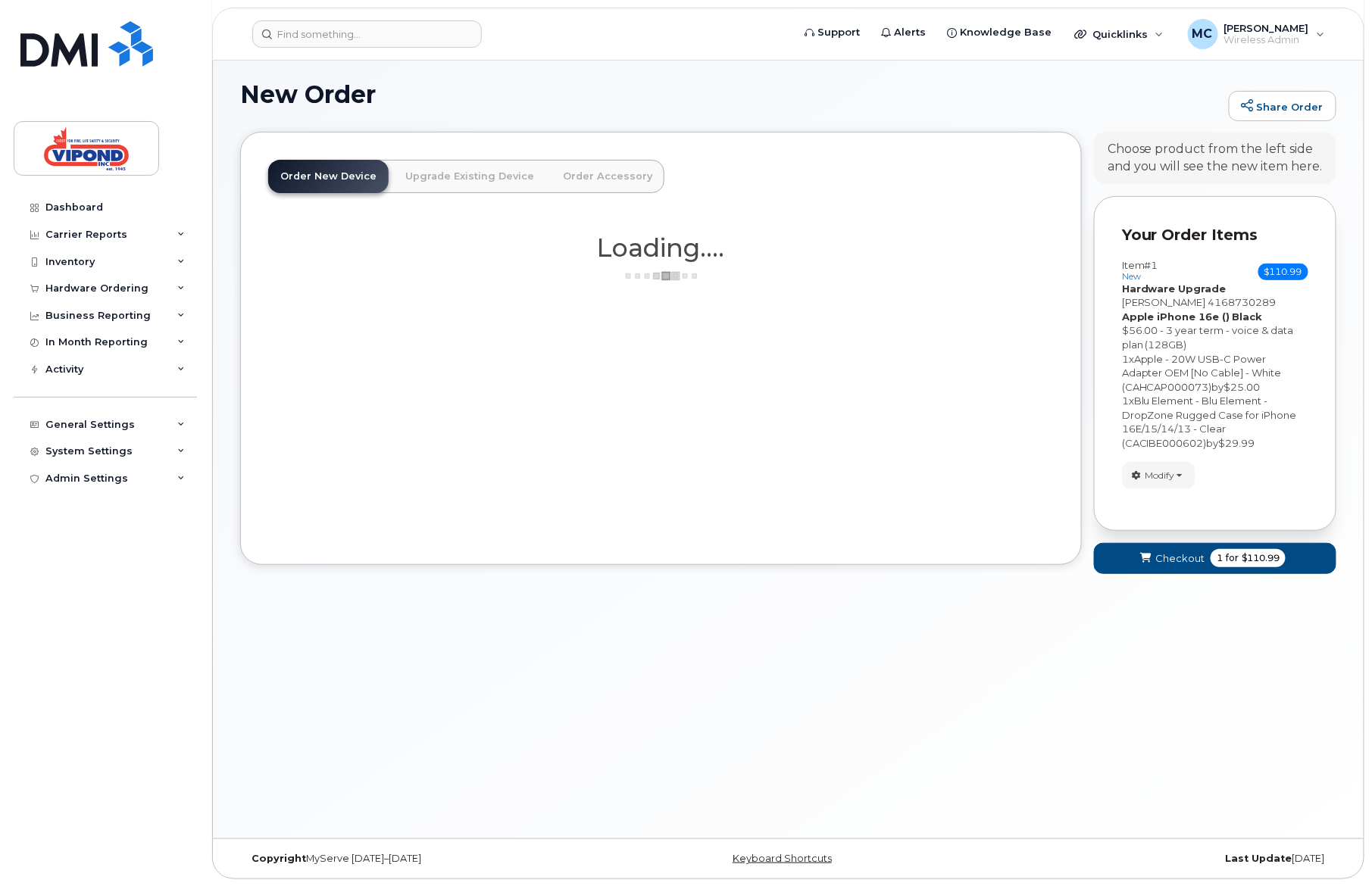
scroll to position [192, 0]
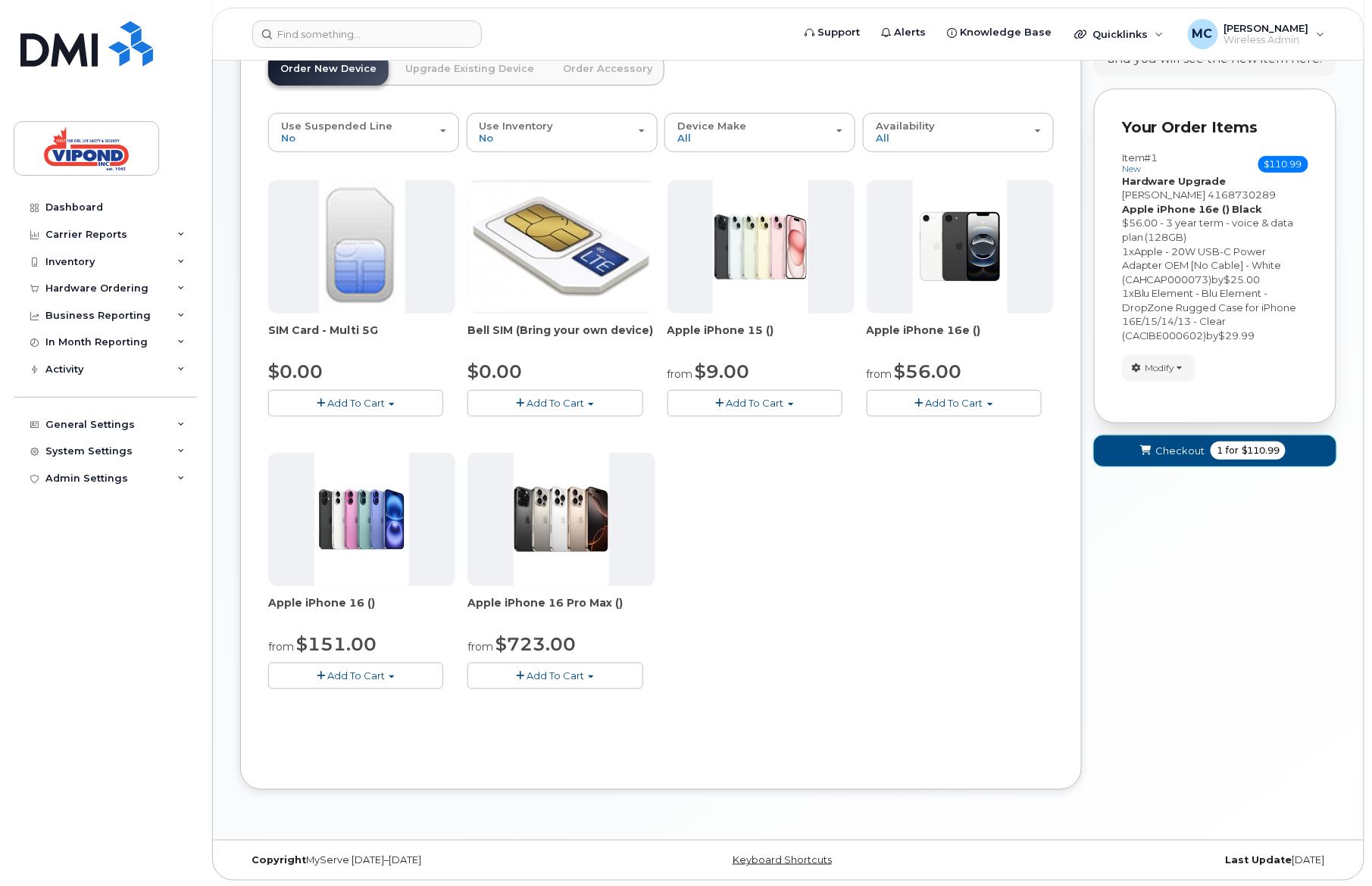
click at [1177, 449] on span "Checkout" at bounding box center [1179, 451] width 50 height 14
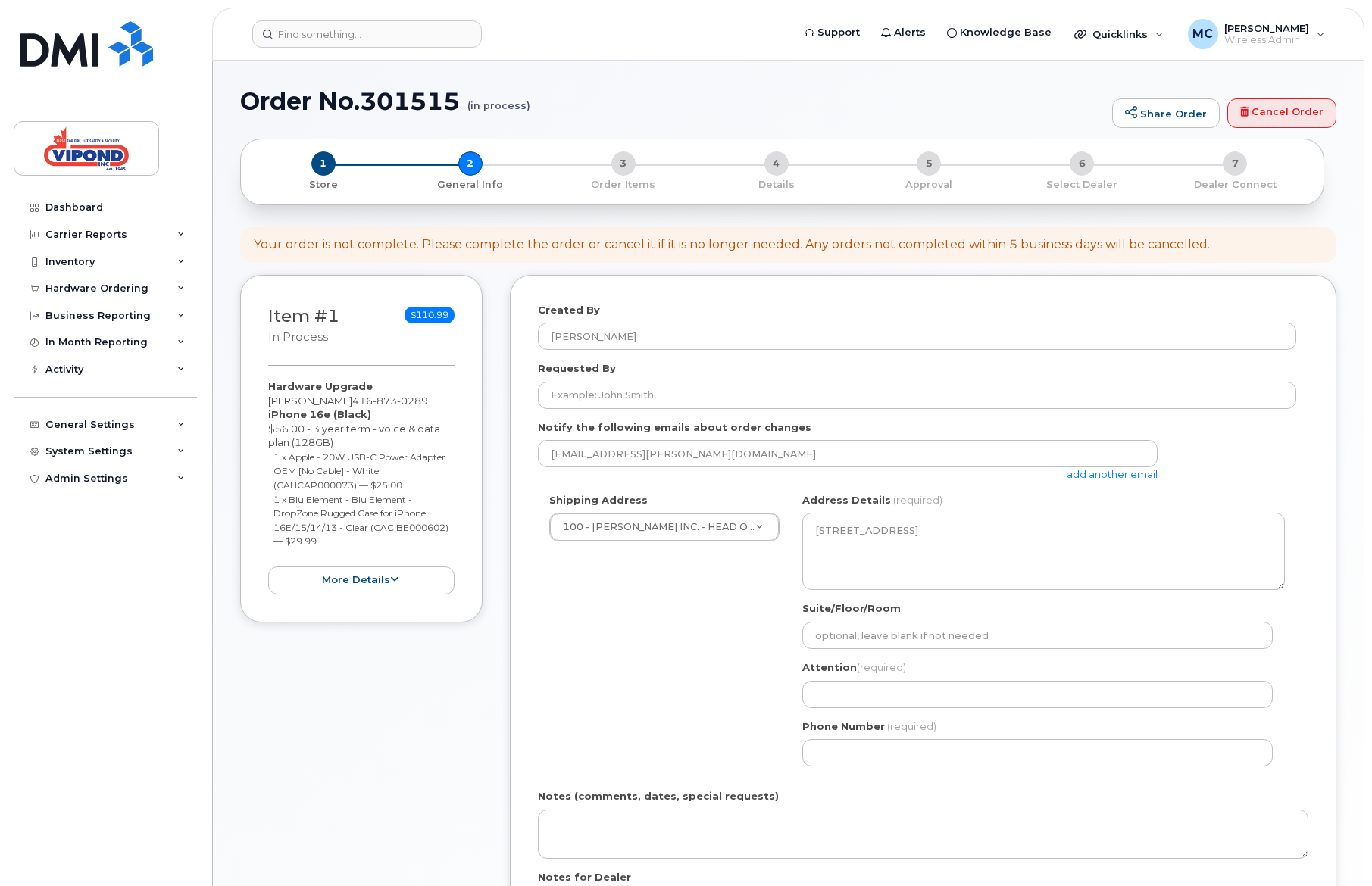
select select
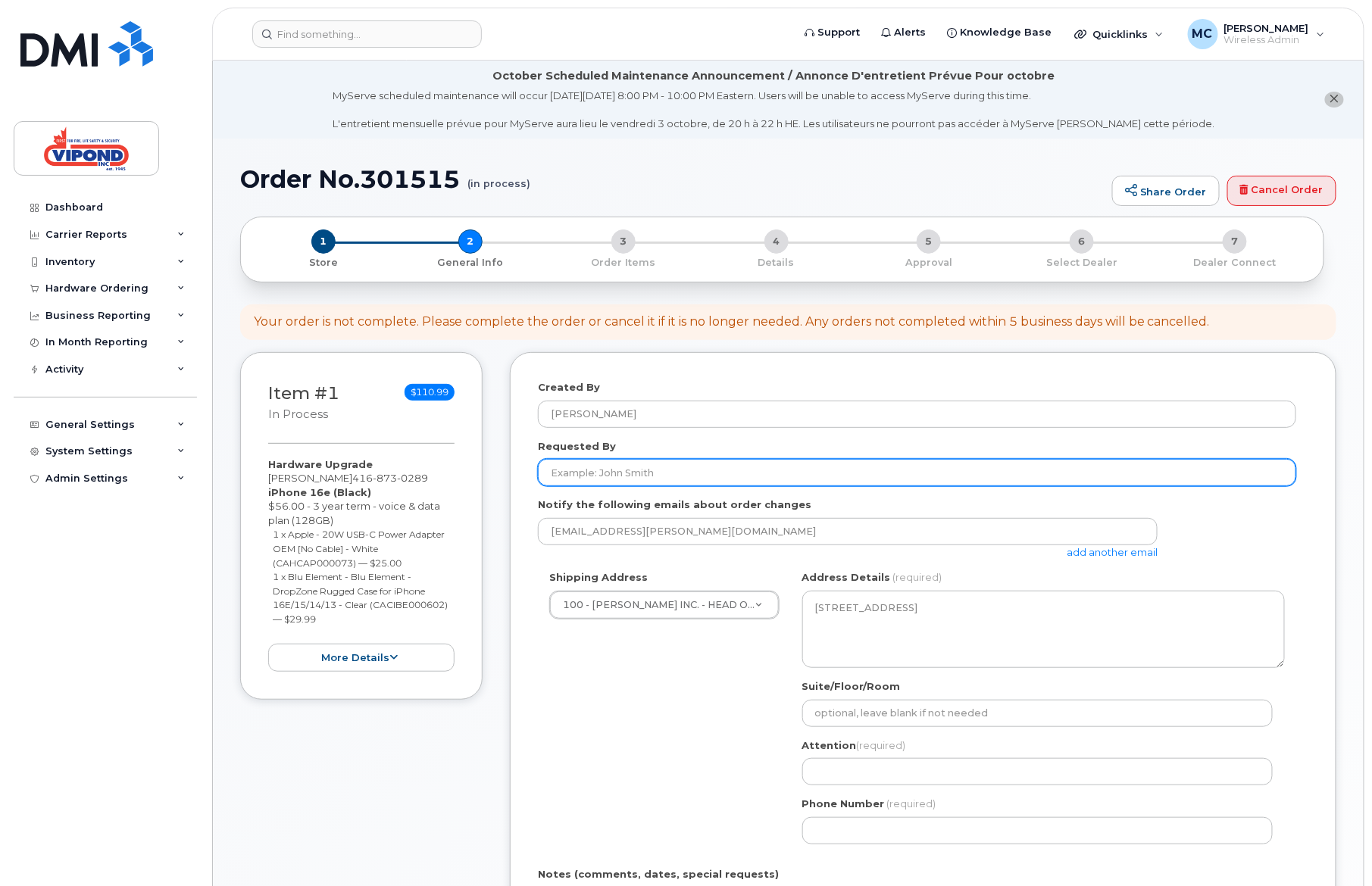
click at [694, 472] on input "Requested By" at bounding box center [917, 472] width 758 height 27
type input "[PERSON_NAME]"
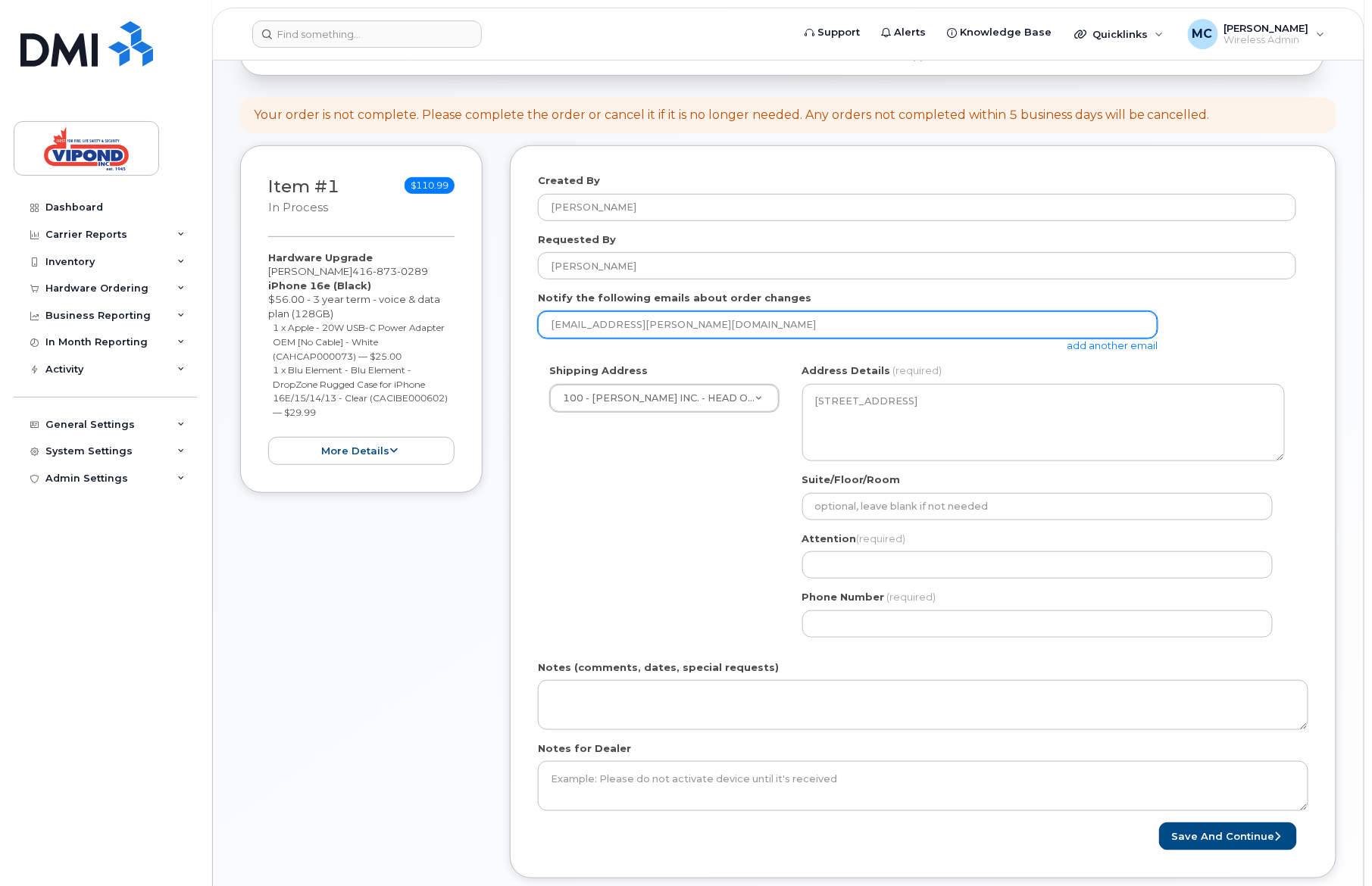
scroll to position [209, 0]
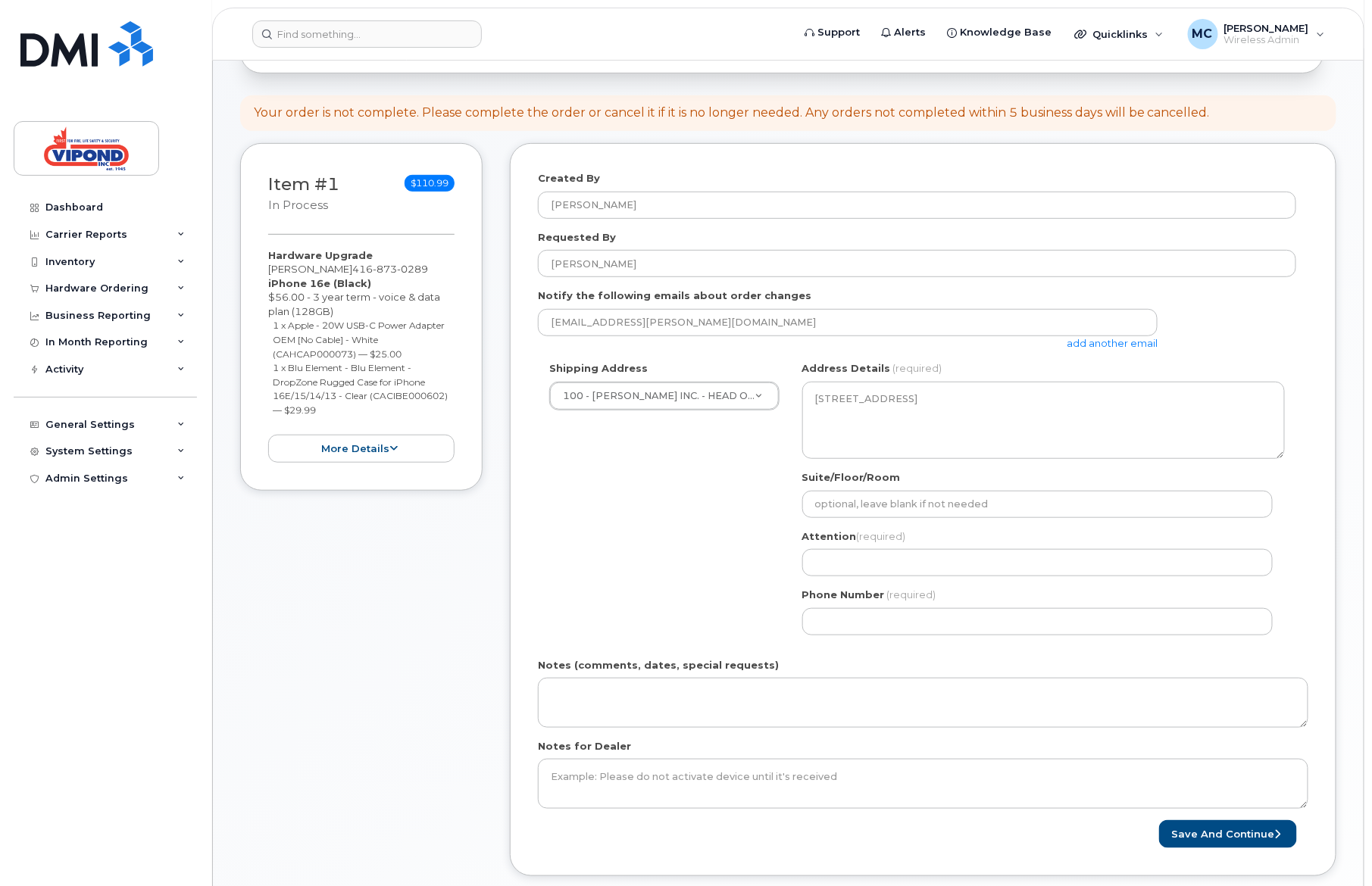
click at [836, 546] on div "Attention (required)" at bounding box center [1043, 553] width 483 height 48
click at [832, 569] on input "Attention (required)" at bounding box center [1037, 562] width 470 height 27
select select
type input "N"
select select
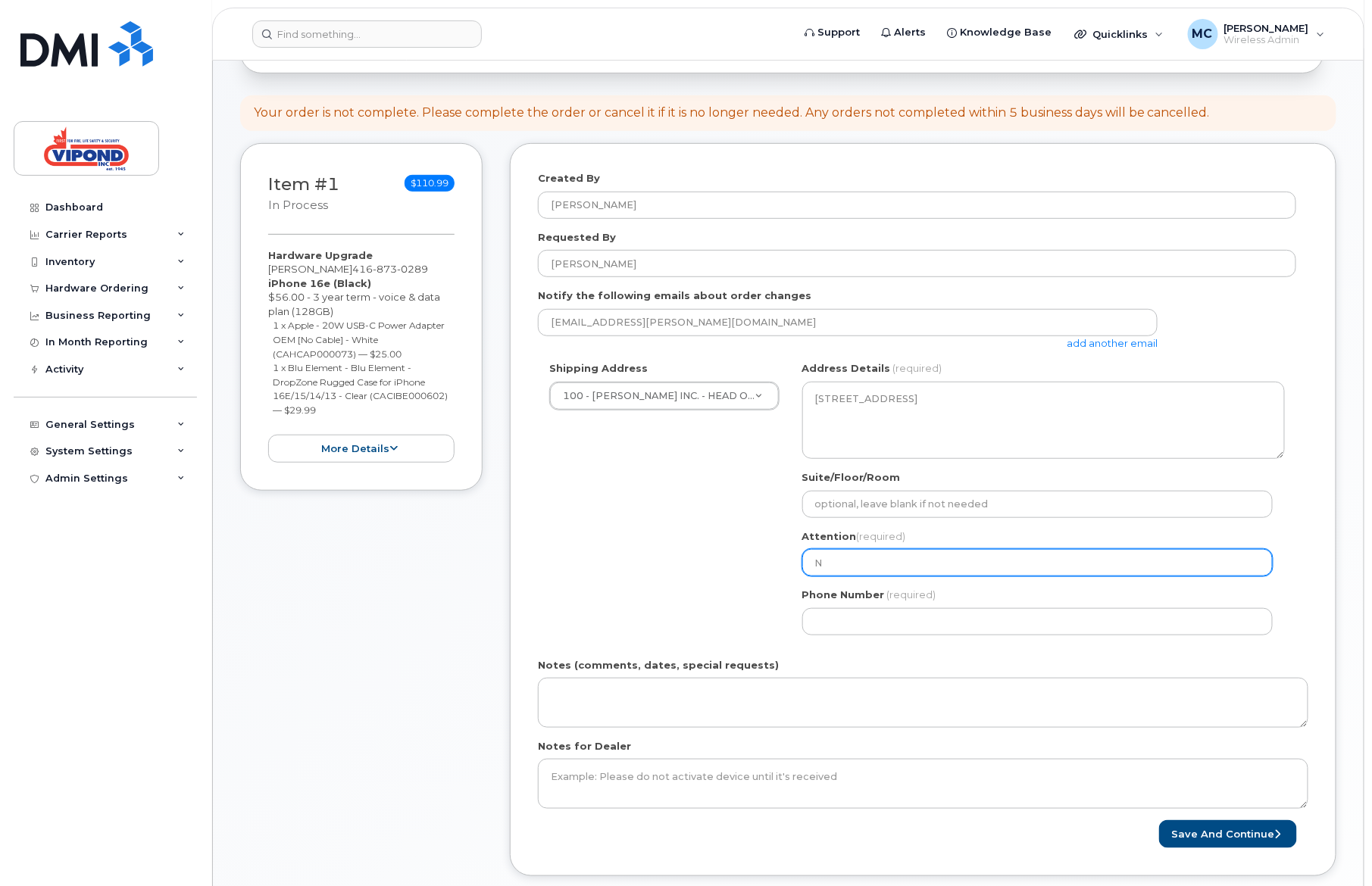
type input "Ni"
select select
type input "Nic"
select select
type input "Nico"
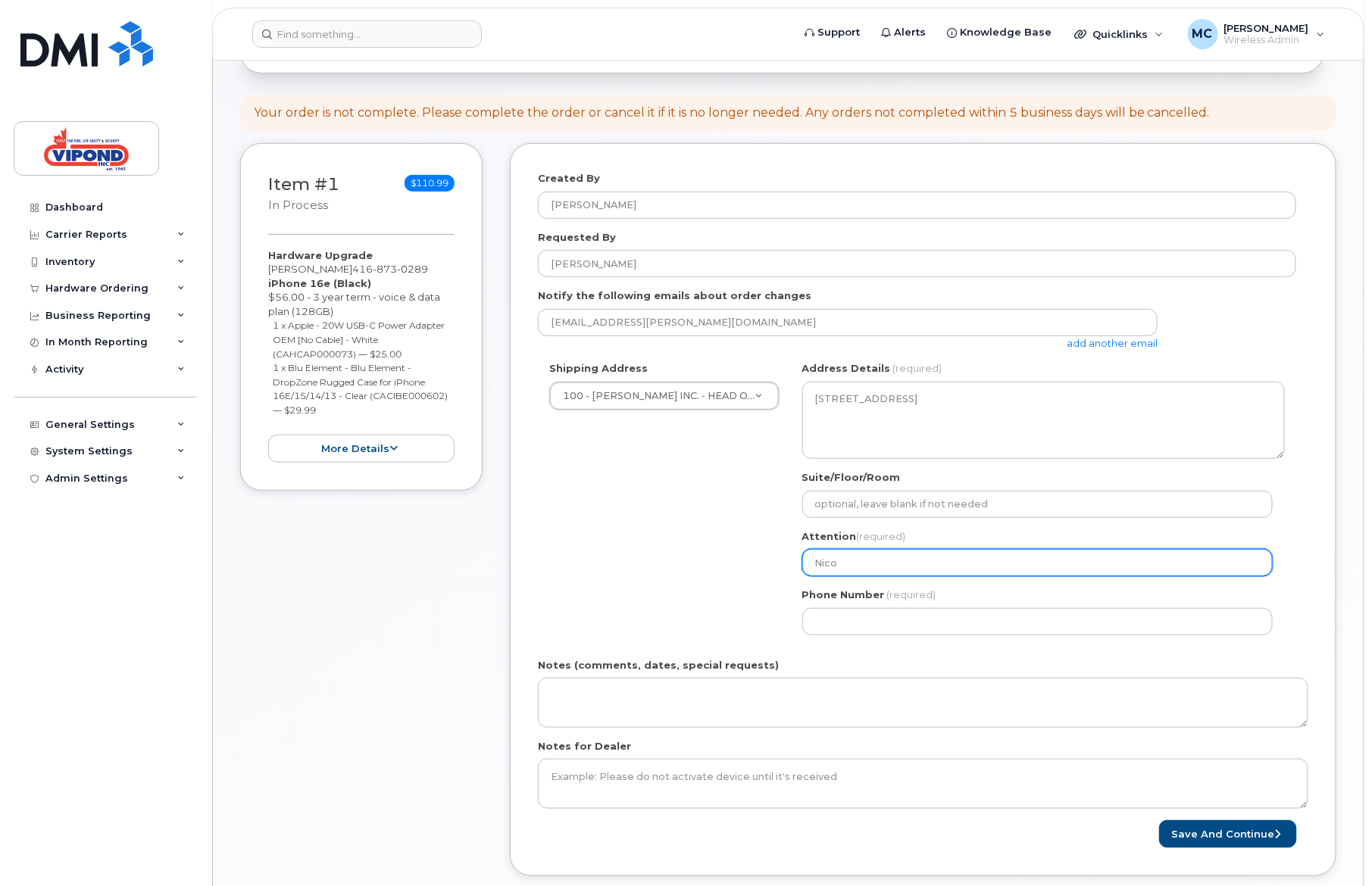
select select
type input "Nicol"
select select
type input "Nicole"
select select
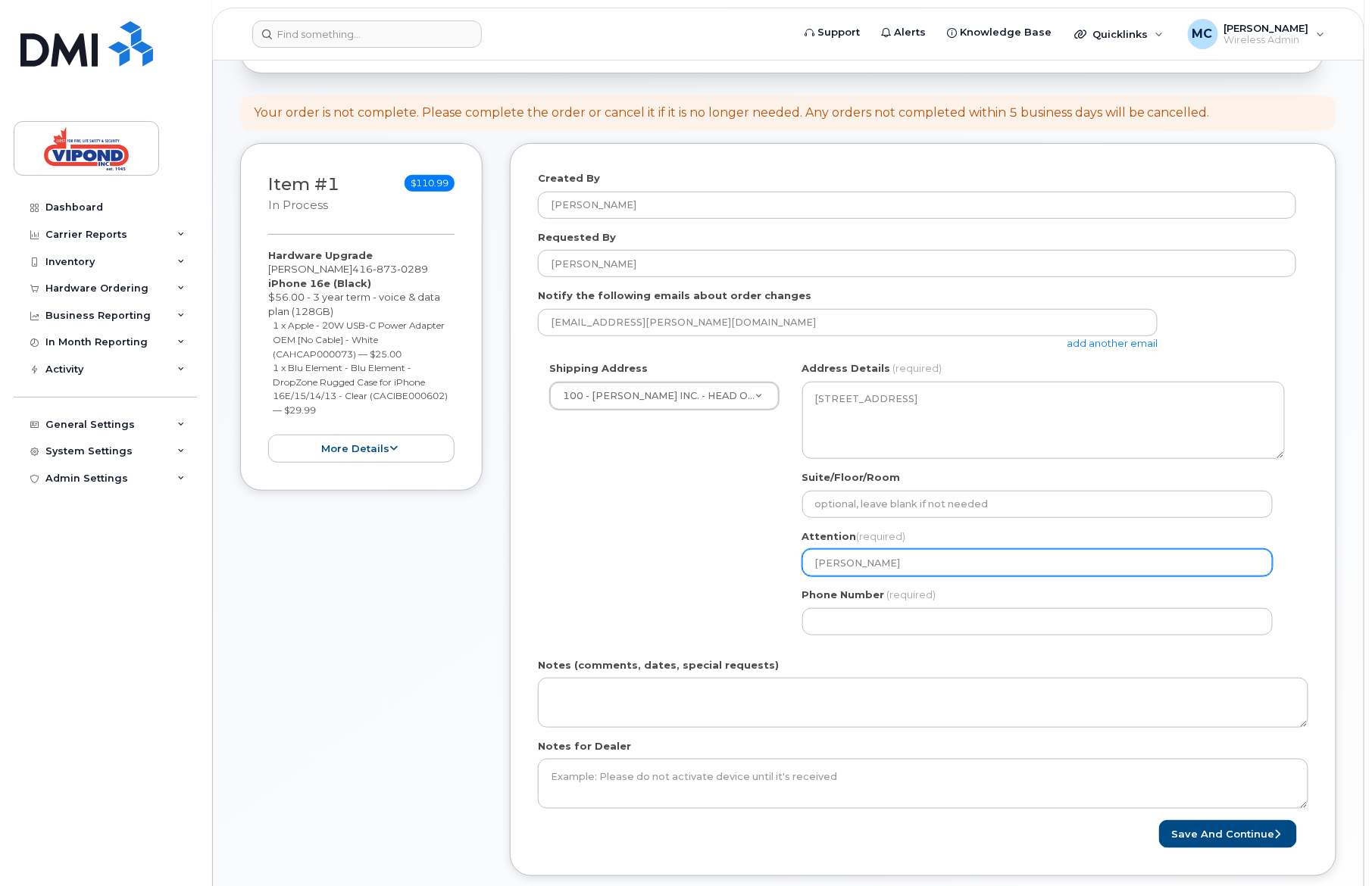
type input "Nicole O"
select select
type input "Nicole Ol"
select select
type input "Nicole Oli"
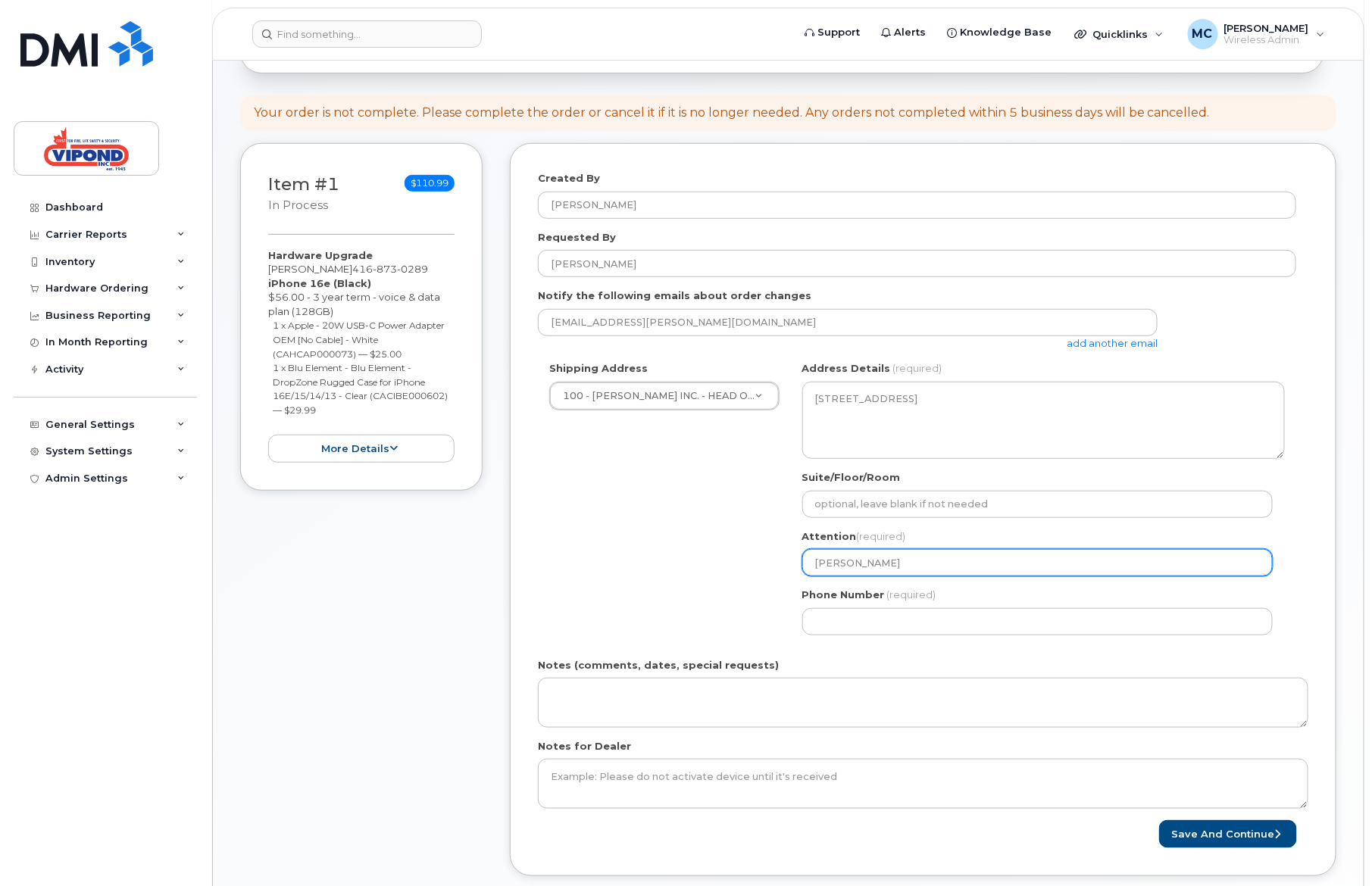
select select
type input "Nicole Oliv"
select select
type input "Nicole Olive"
select select
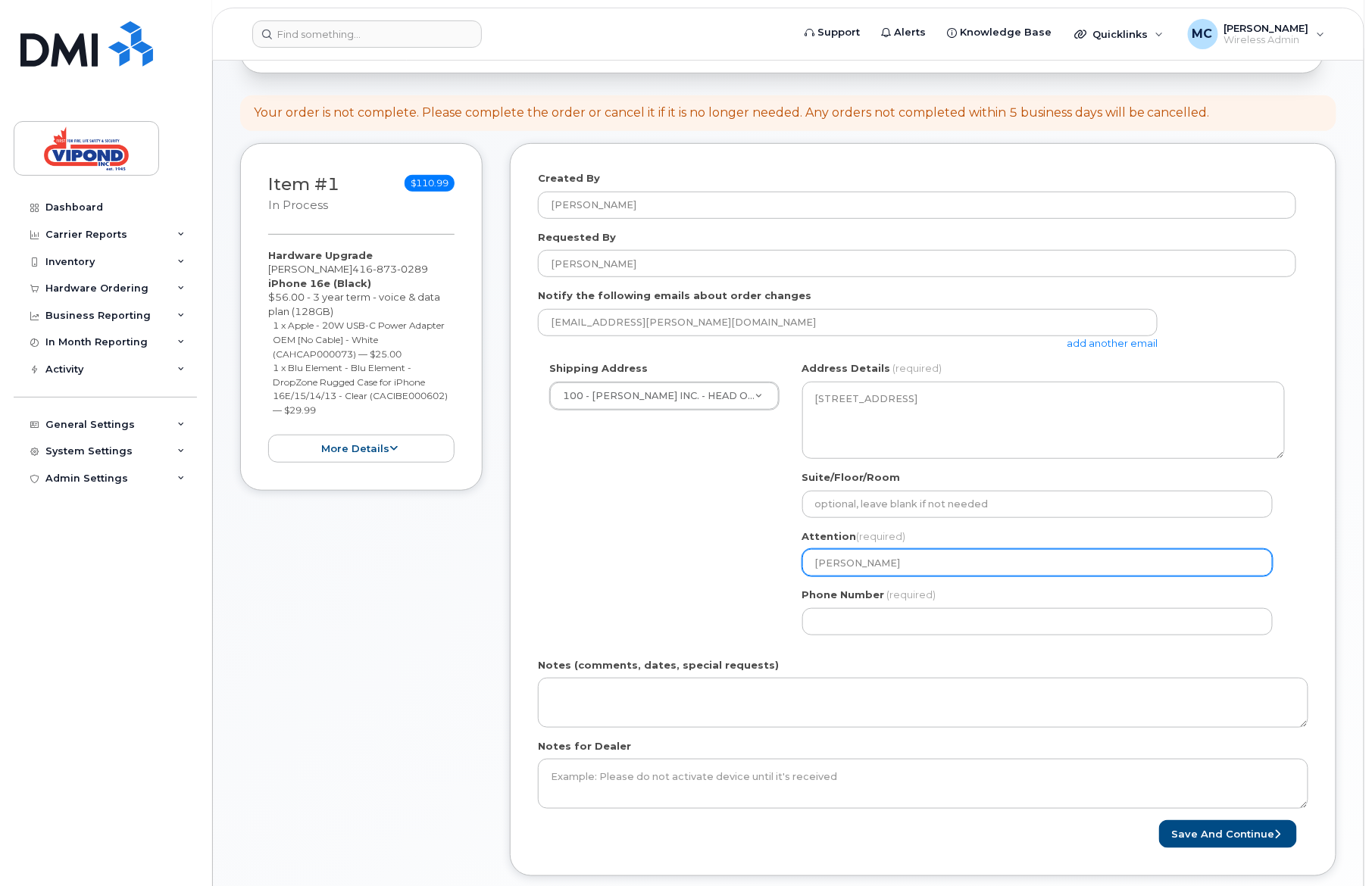
type input "Nicole Olivei"
select select
type input "Nicole Oliveir"
select select
type input "Nicole Oliveira"
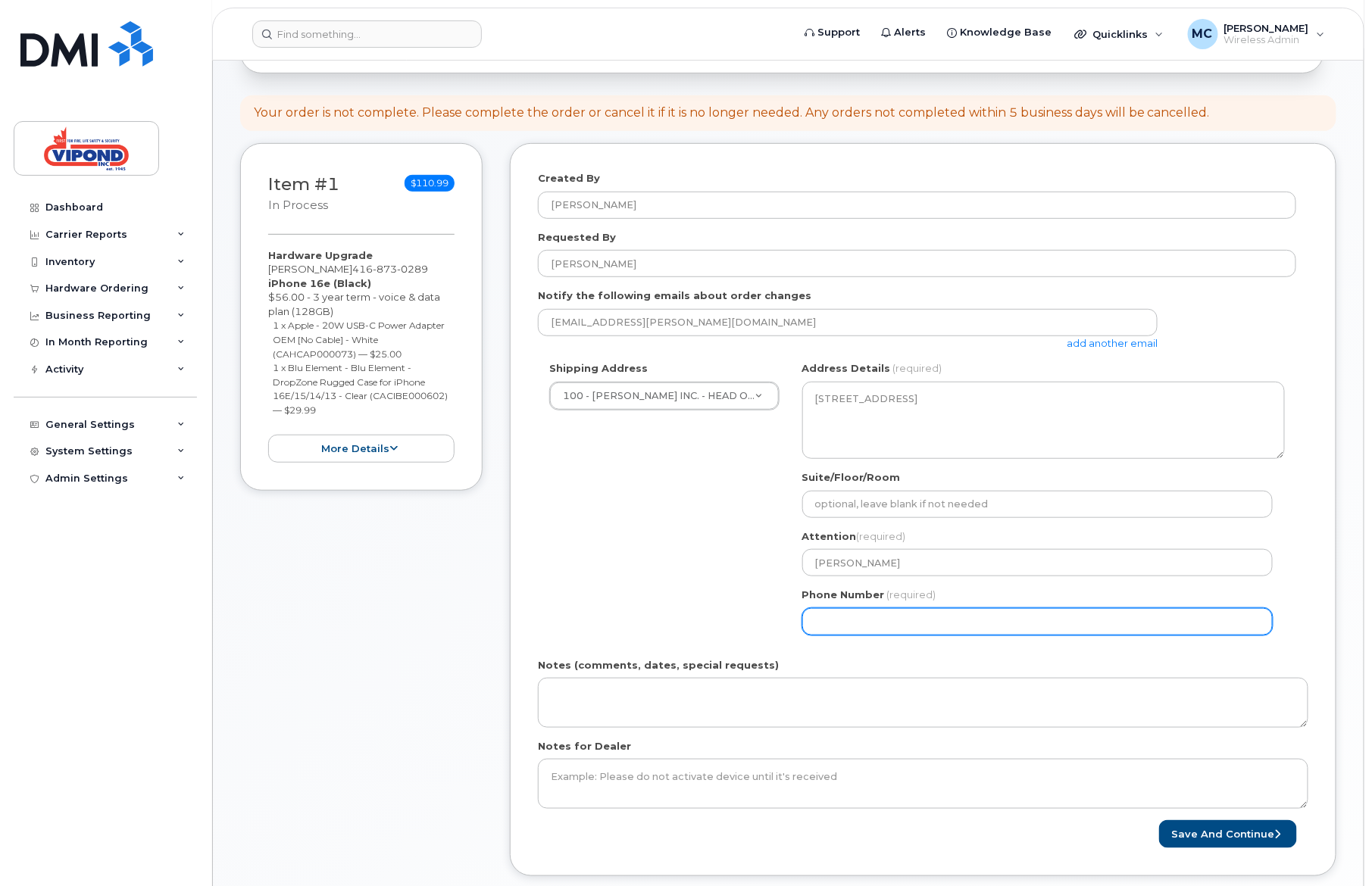
select select
type input "905564706"
select select
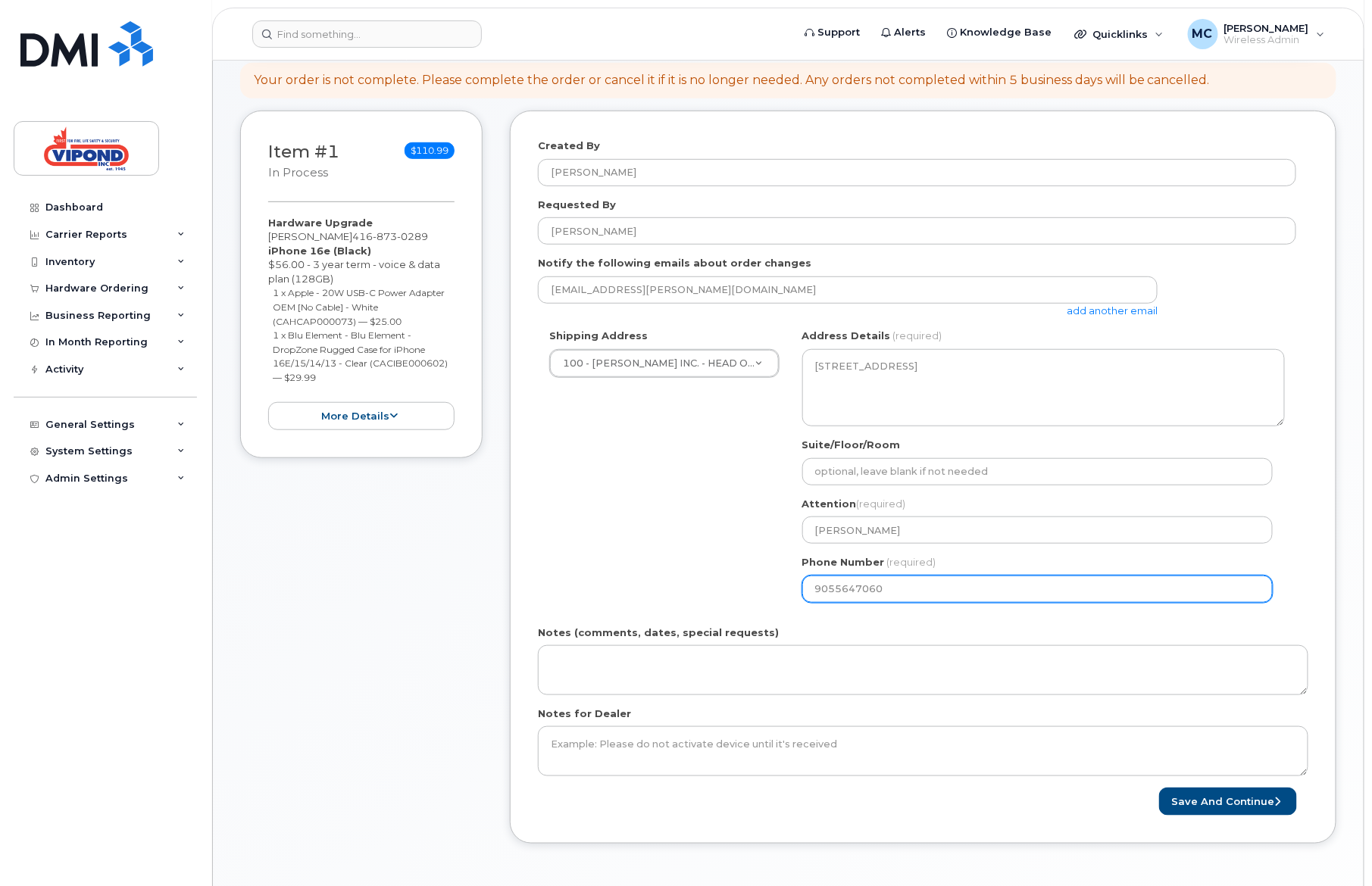
scroll to position [279, 0]
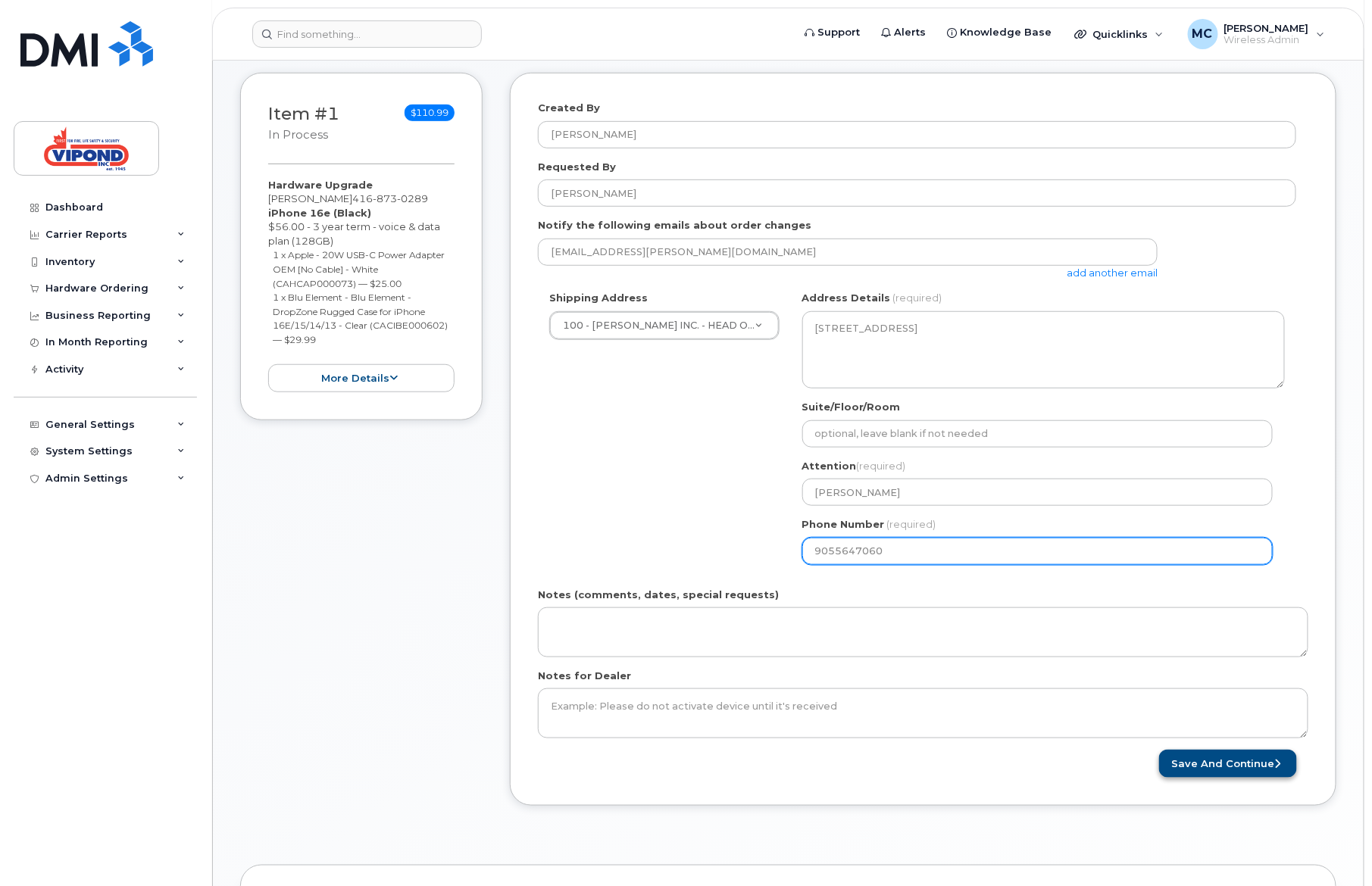
type input "9055647060"
click at [1235, 768] on button "Save and Continue" at bounding box center [1227, 763] width 138 height 28
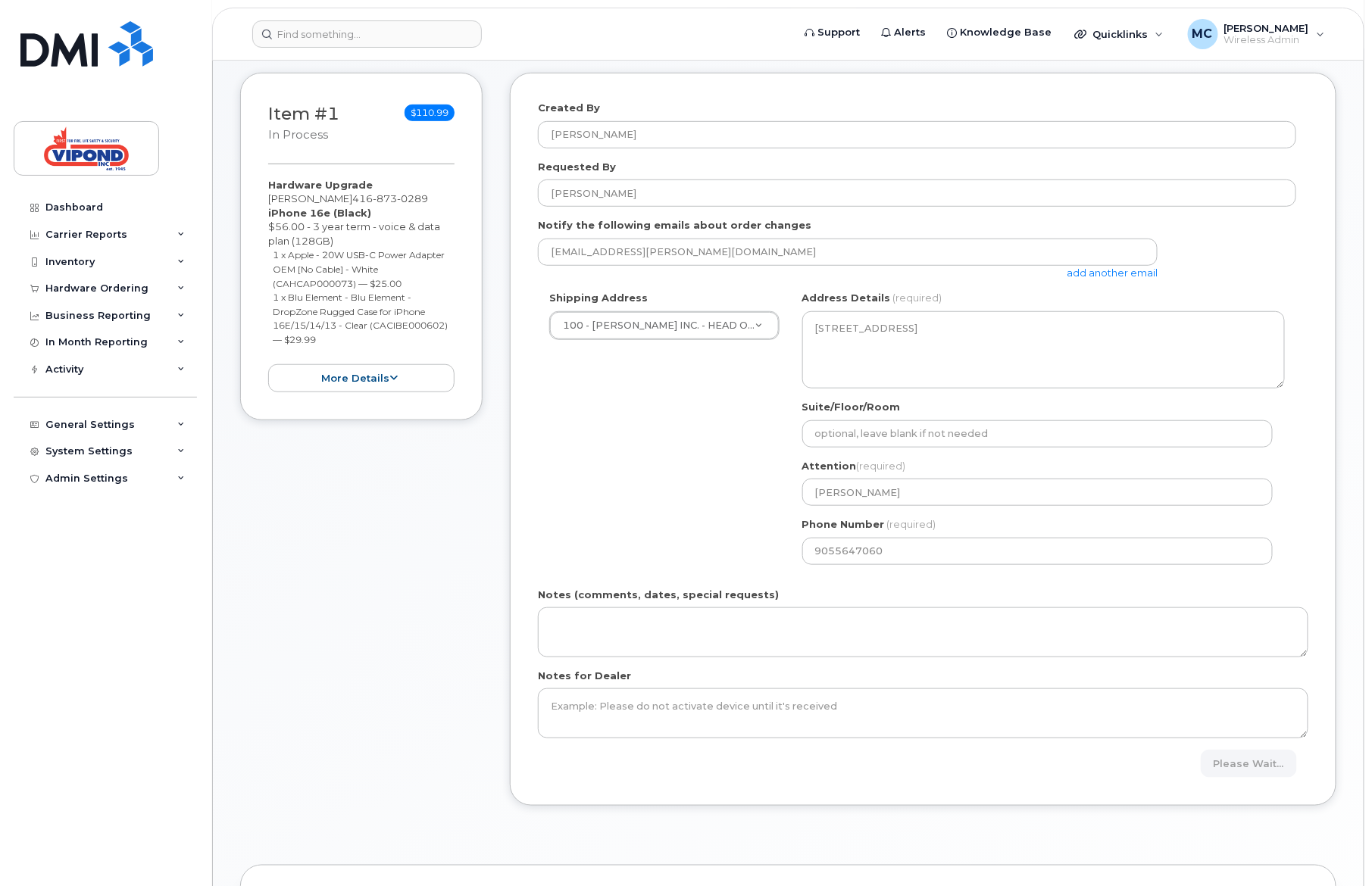
scroll to position [282, 0]
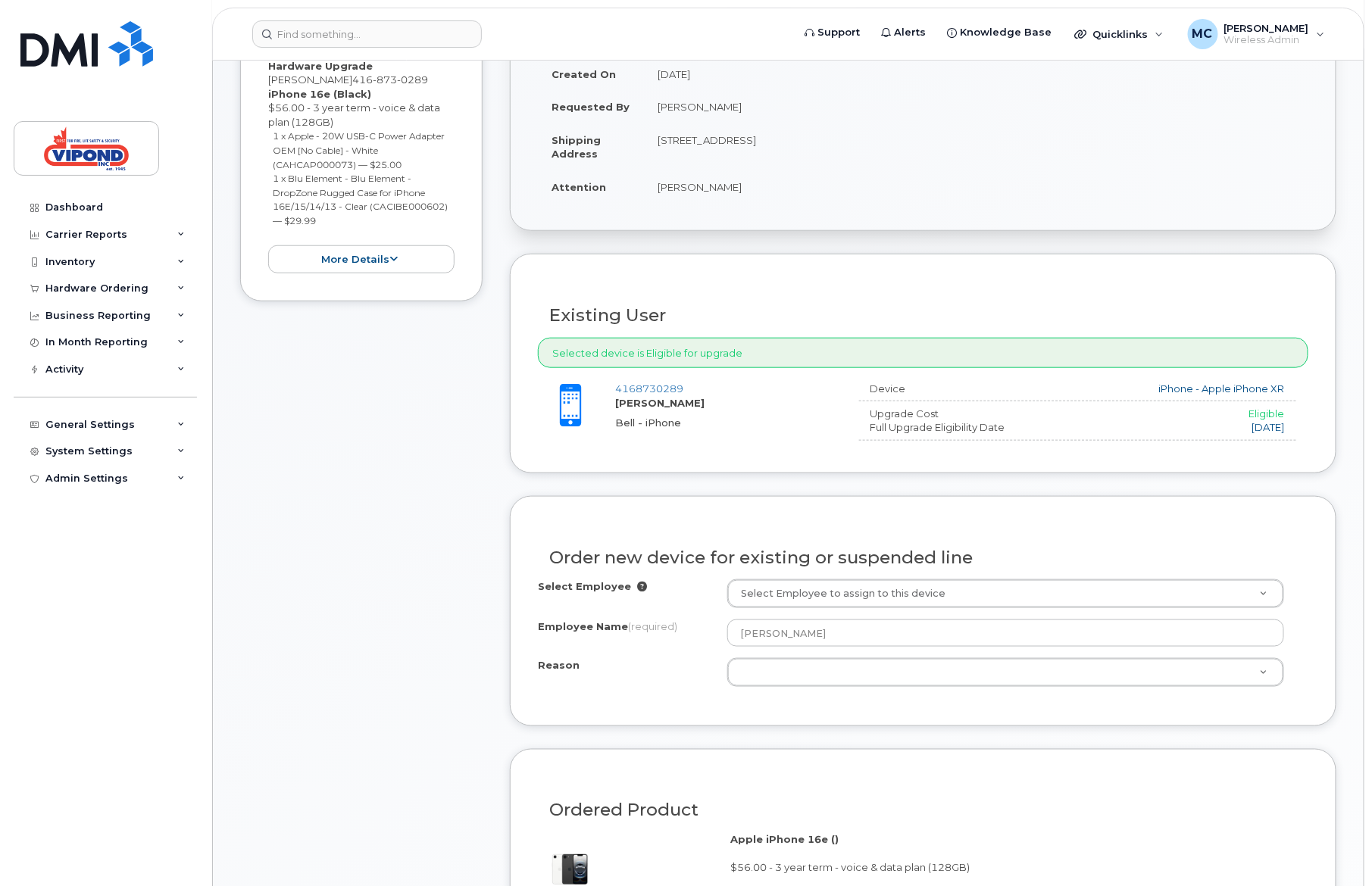
scroll to position [266, 0]
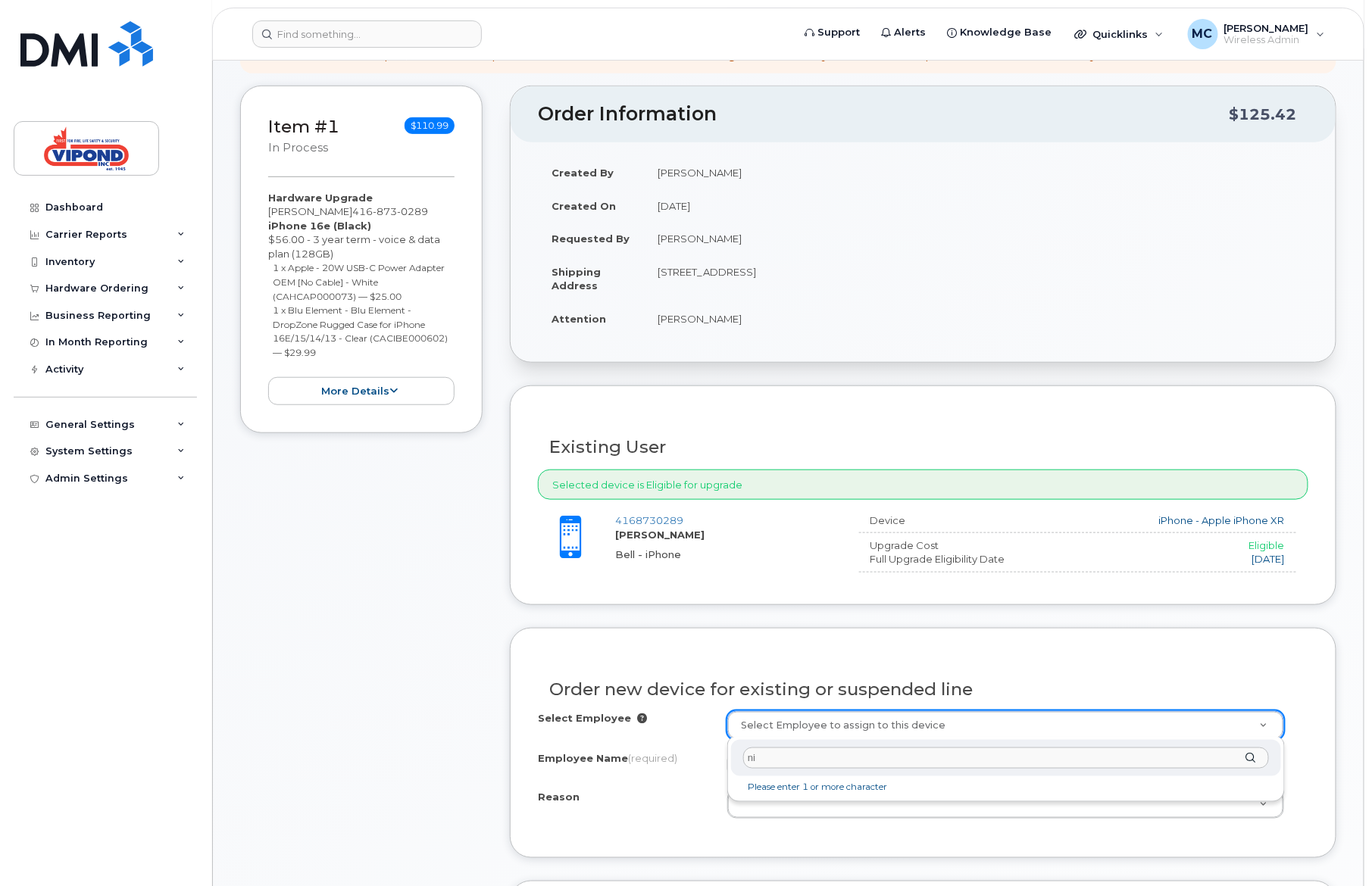
type input "n"
click at [1248, 761] on div at bounding box center [1005, 758] width 550 height 37
click at [1151, 761] on input "text" at bounding box center [1005, 758] width 525 height 22
click at [977, 761] on input "4168730289" at bounding box center [1005, 758] width 525 height 22
type input "4168730289"
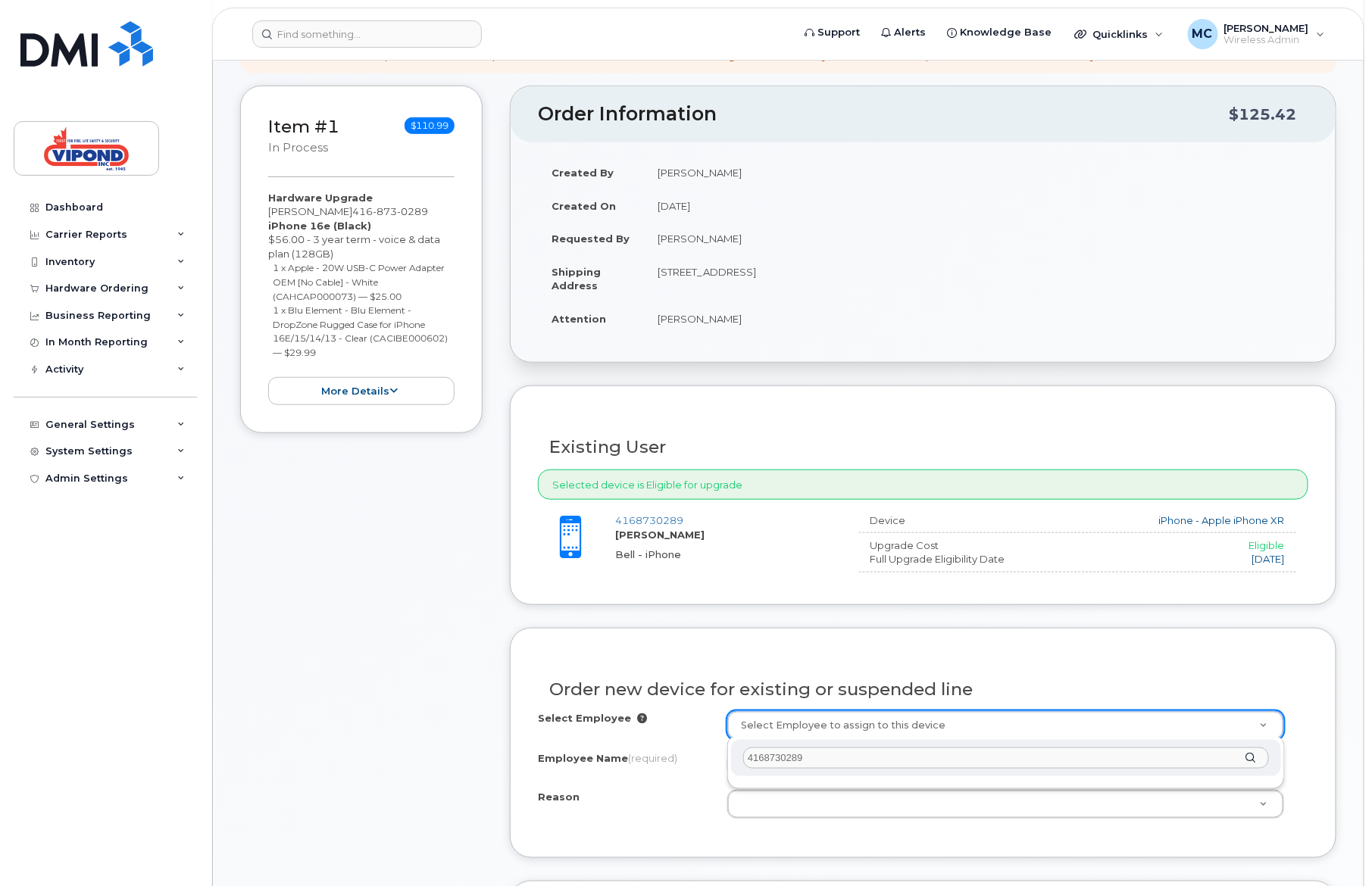
click at [740, 776] on div "4168730289" at bounding box center [1005, 763] width 557 height 53
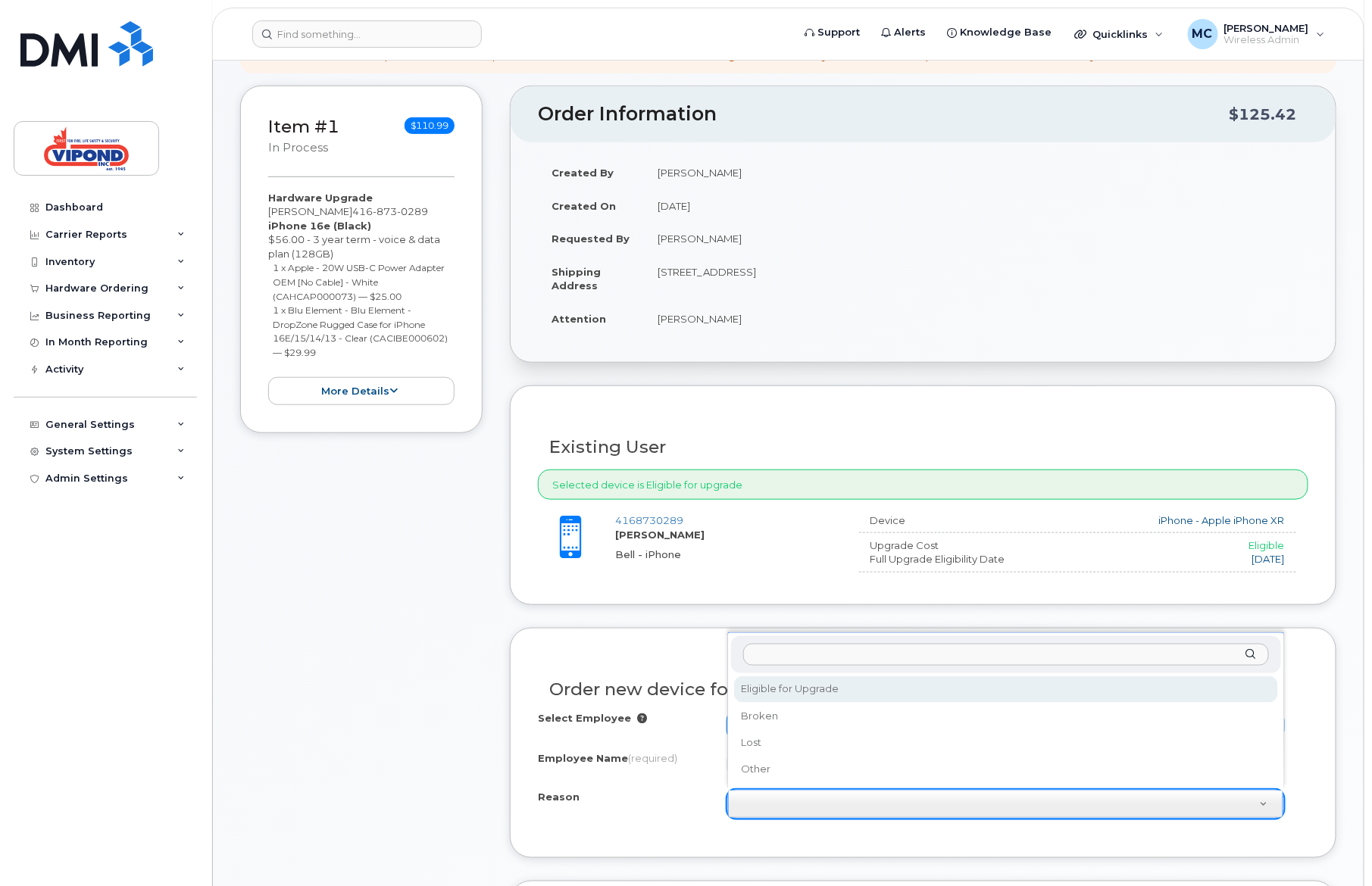
select select "eligible_for_upgrade"
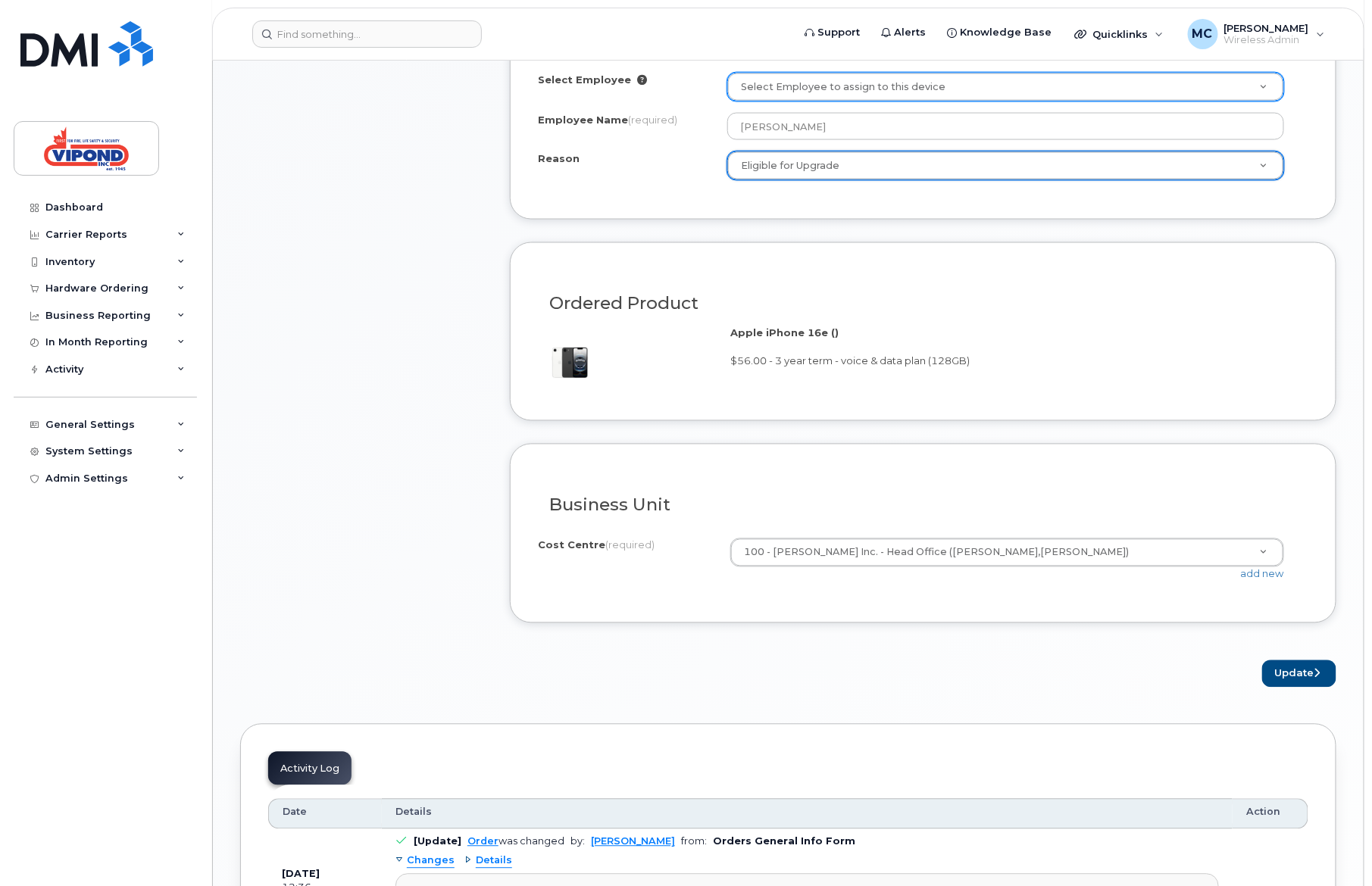
scroll to position [1020, 0]
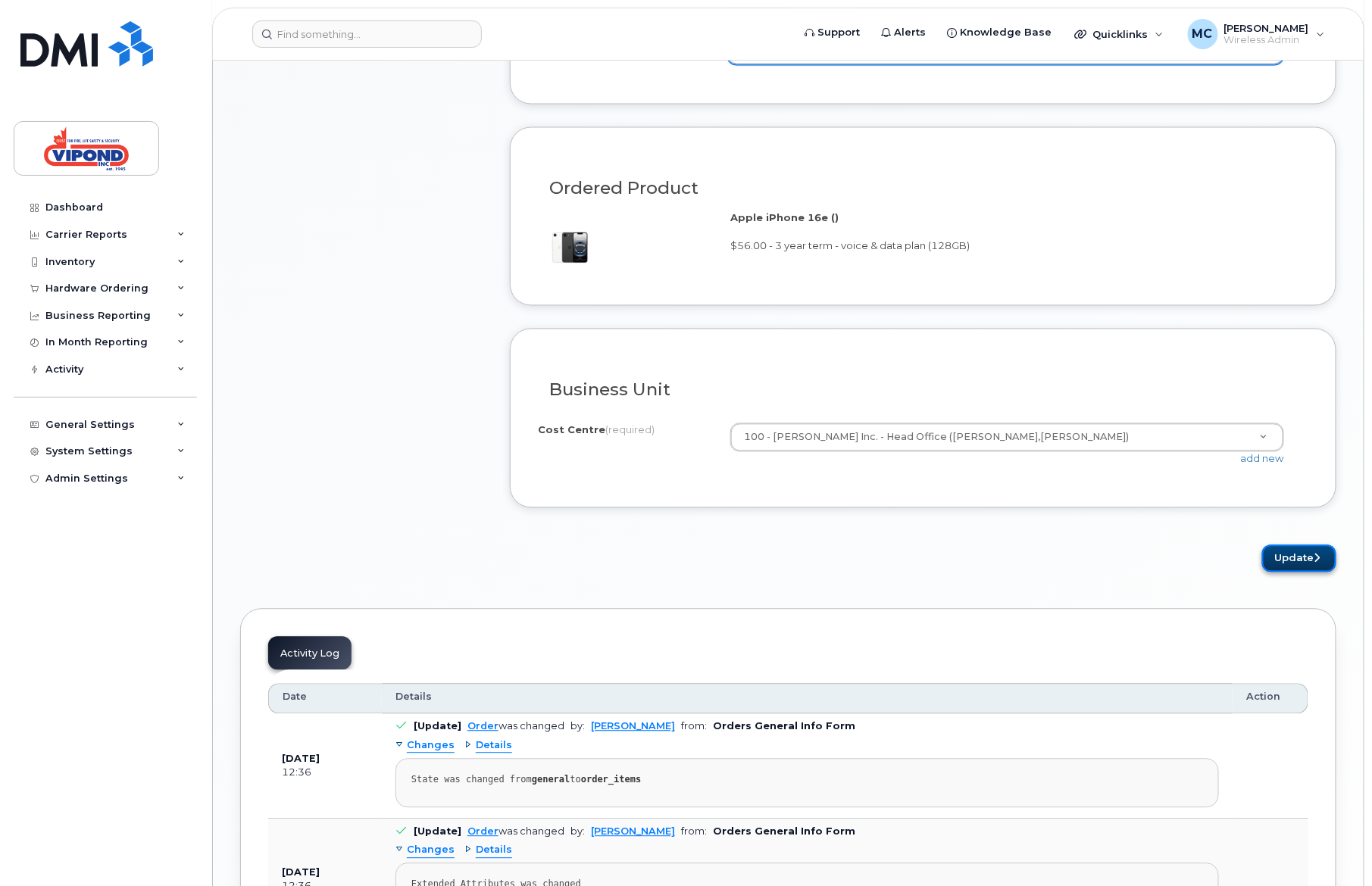
click at [1295, 556] on button "Update" at bounding box center [1299, 559] width 74 height 28
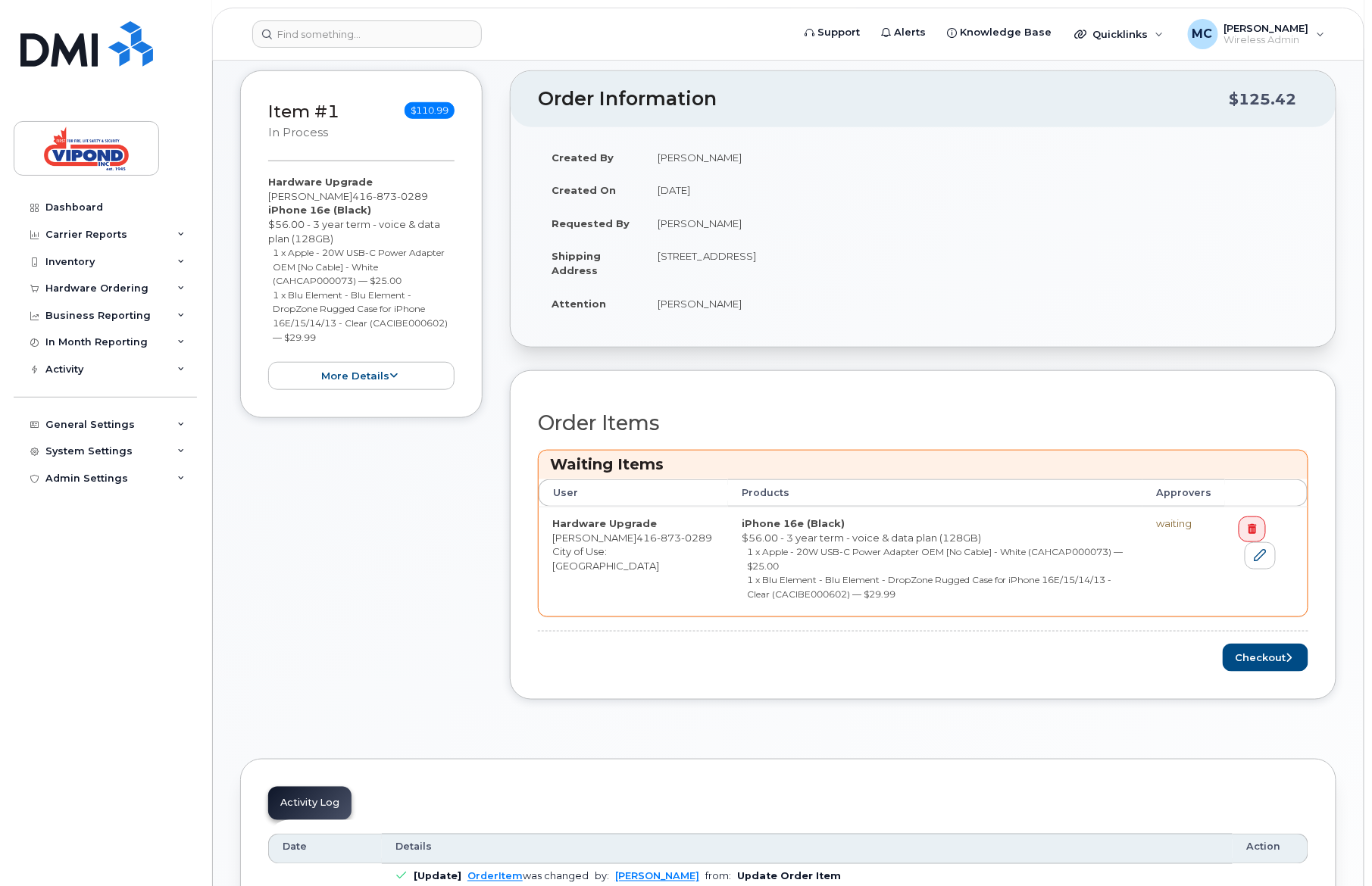
scroll to position [399, 0]
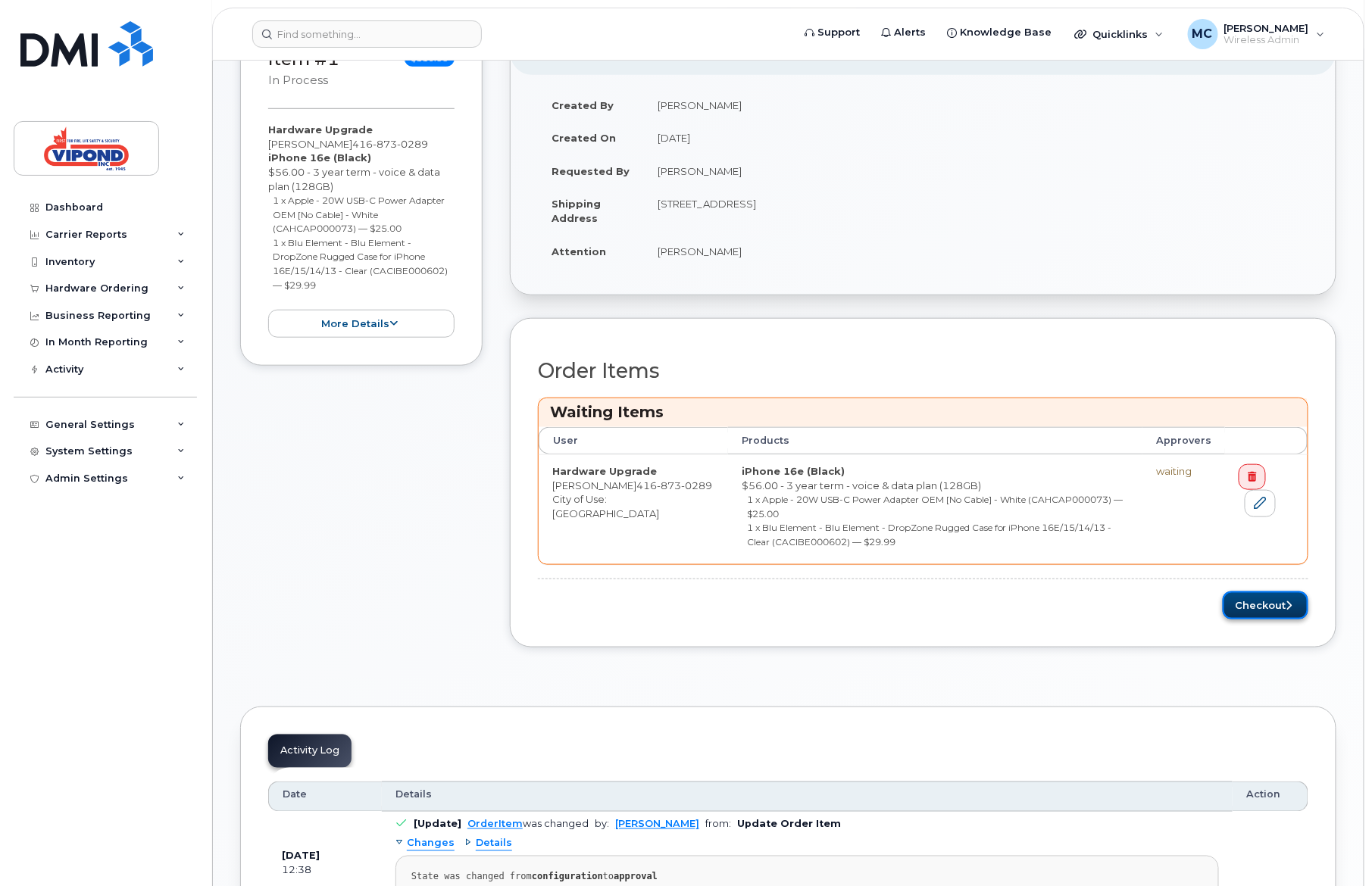
click at [1265, 608] on button "Checkout" at bounding box center [1265, 605] width 86 height 28
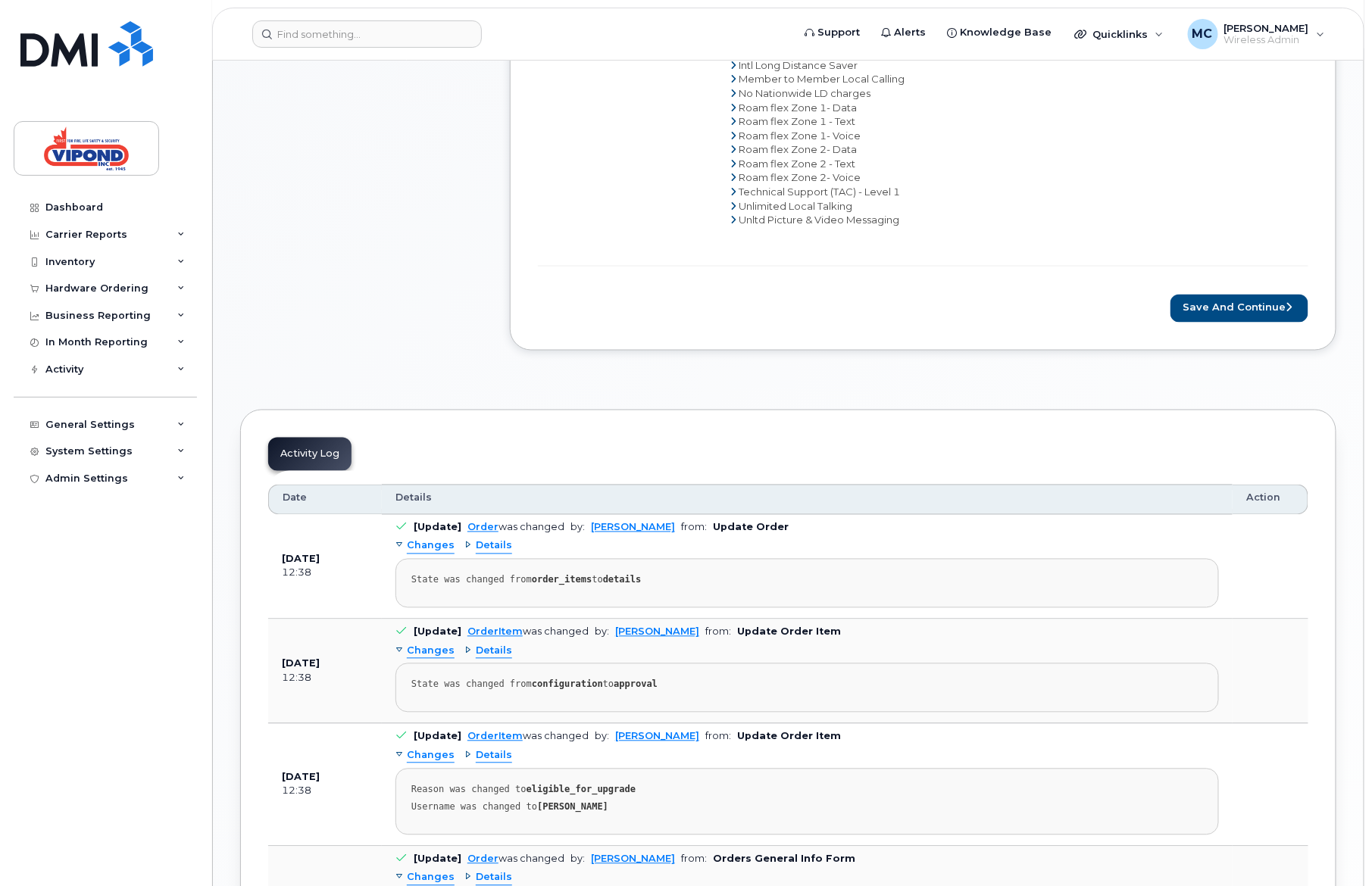
scroll to position [899, 0]
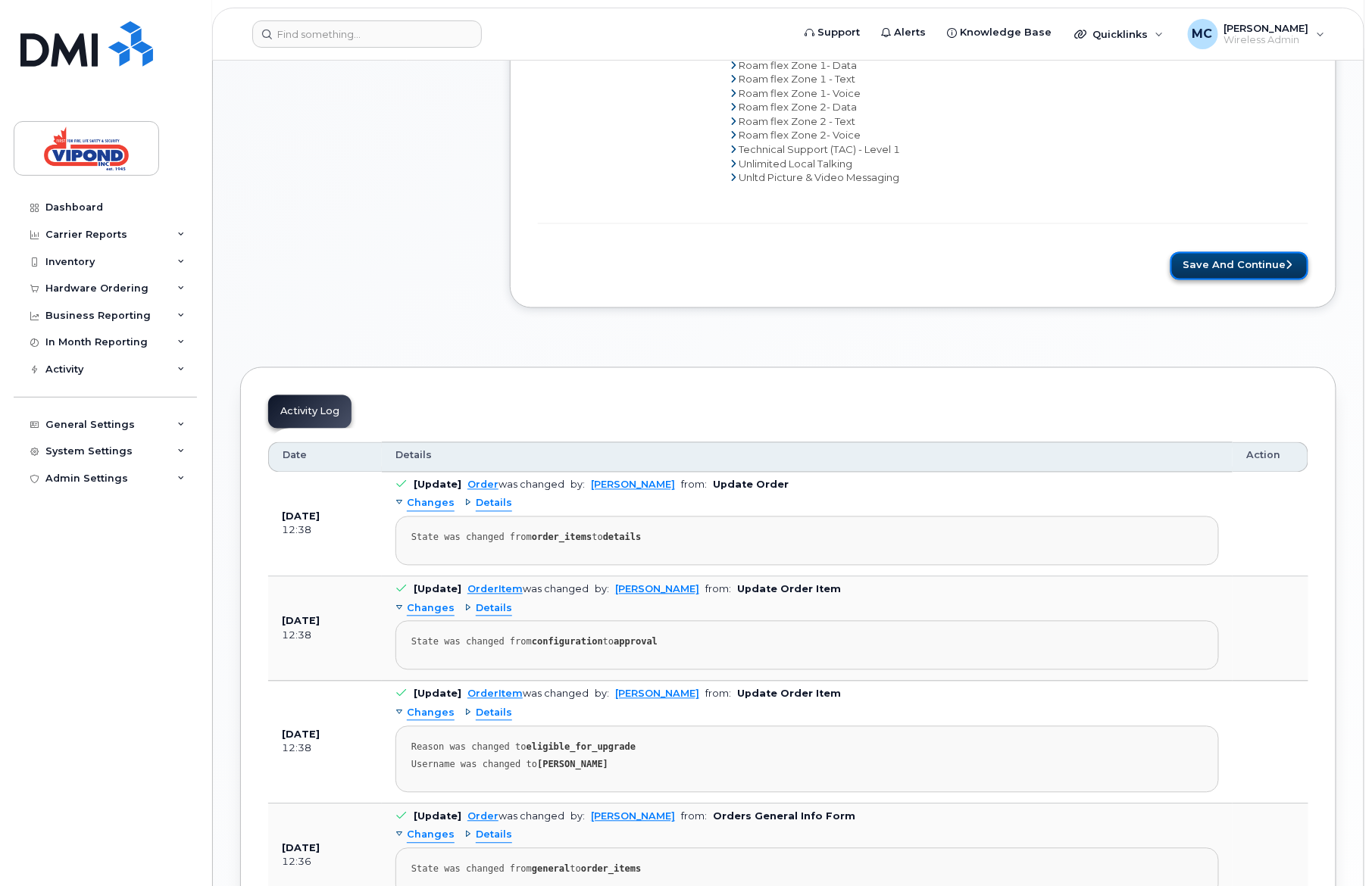
click at [1236, 267] on button "Save and Continue" at bounding box center [1239, 266] width 138 height 28
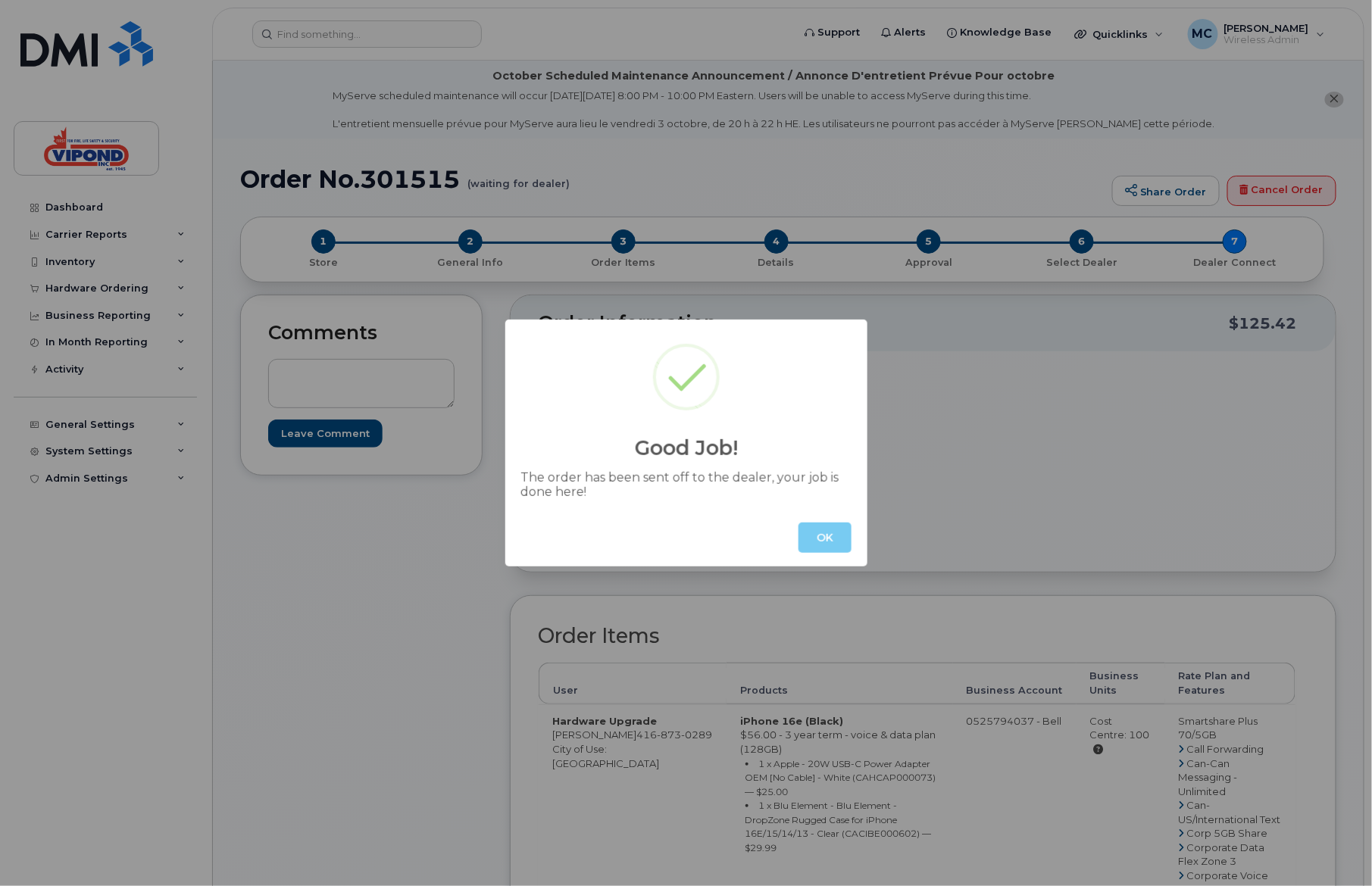
click at [804, 529] on button "OK" at bounding box center [825, 538] width 53 height 30
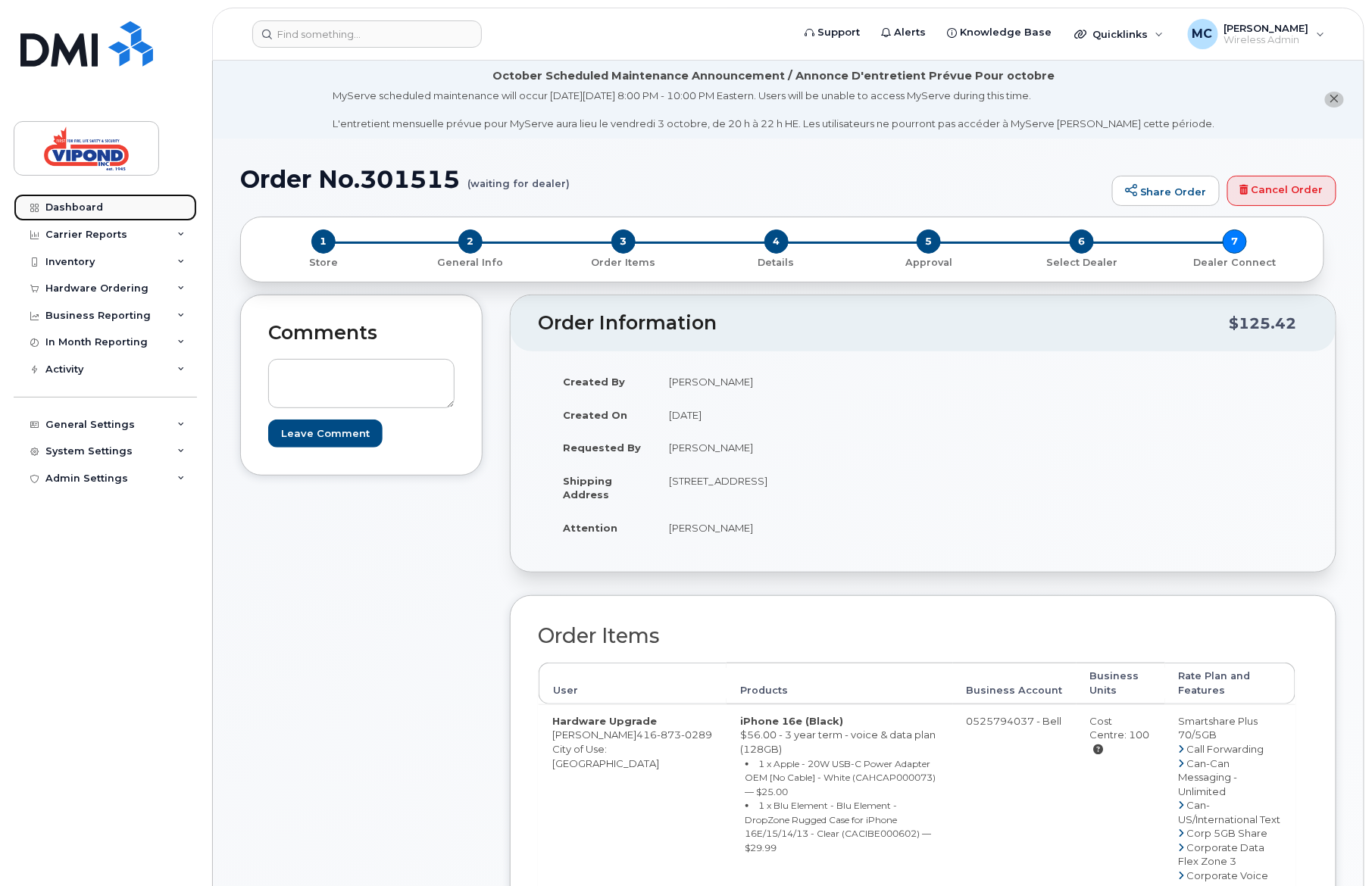
click at [66, 210] on div "Dashboard" at bounding box center [74, 208] width 57 height 12
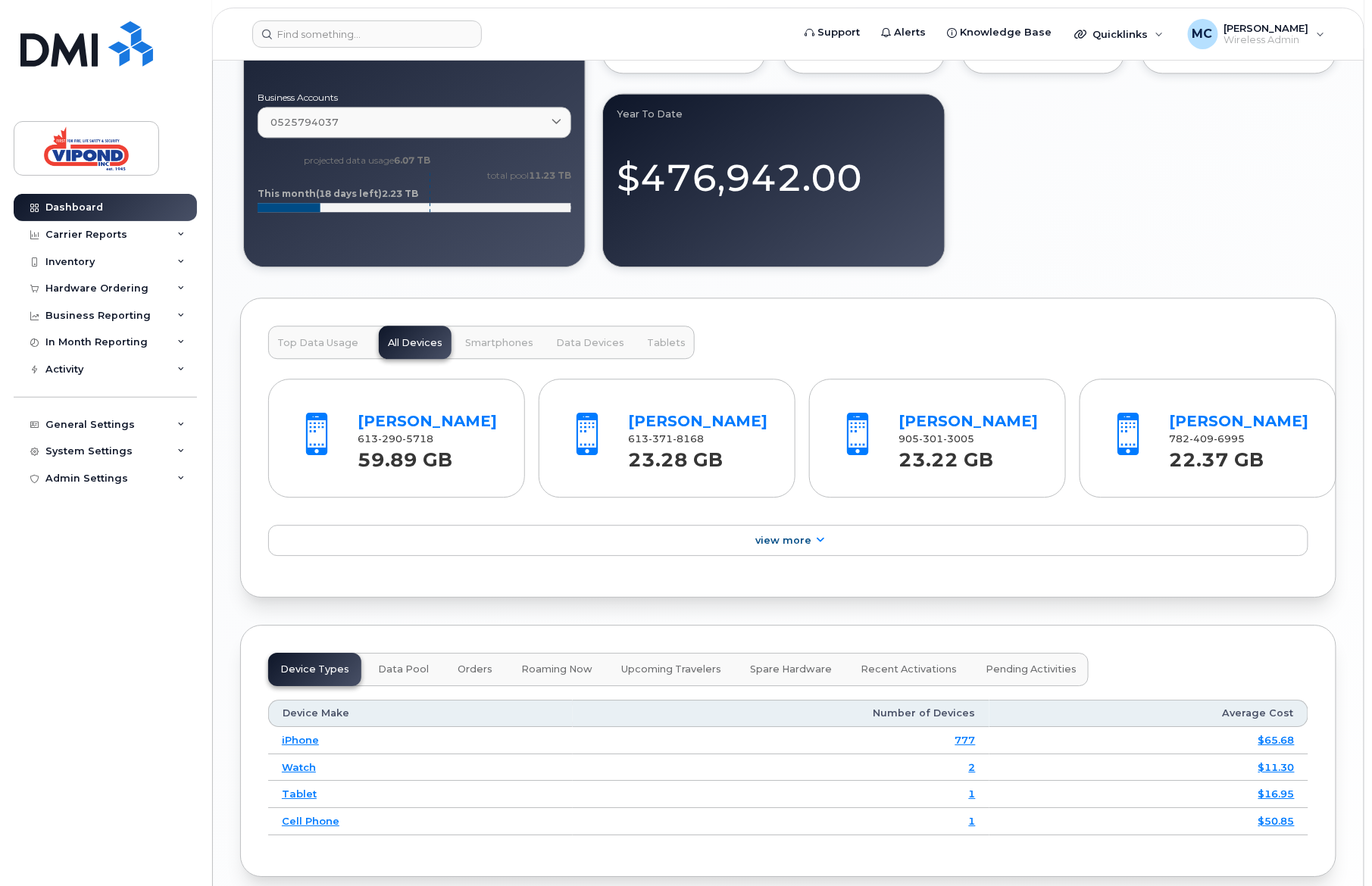
scroll to position [1399, 0]
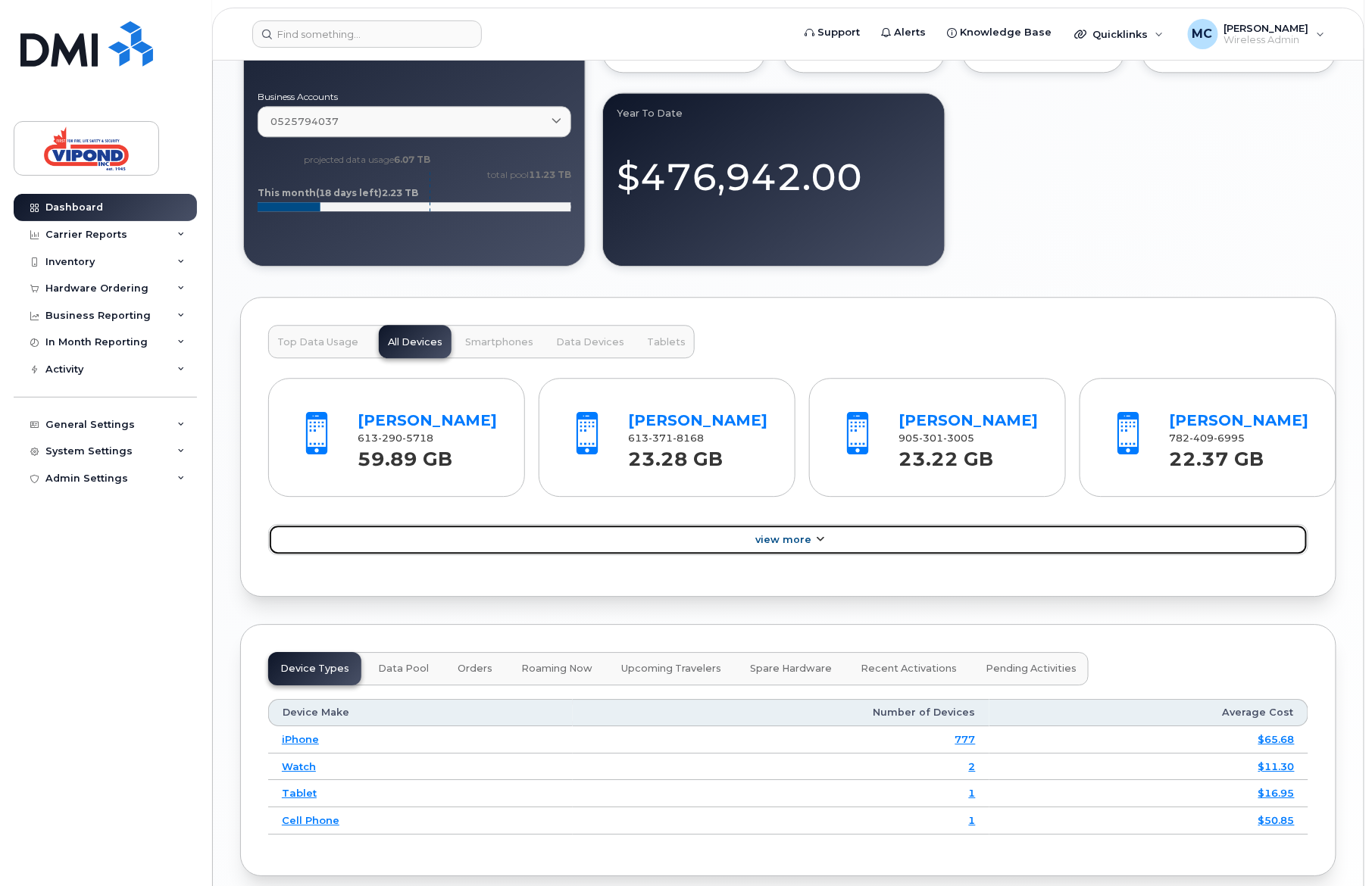
click at [766, 546] on span "View More" at bounding box center [783, 540] width 56 height 12
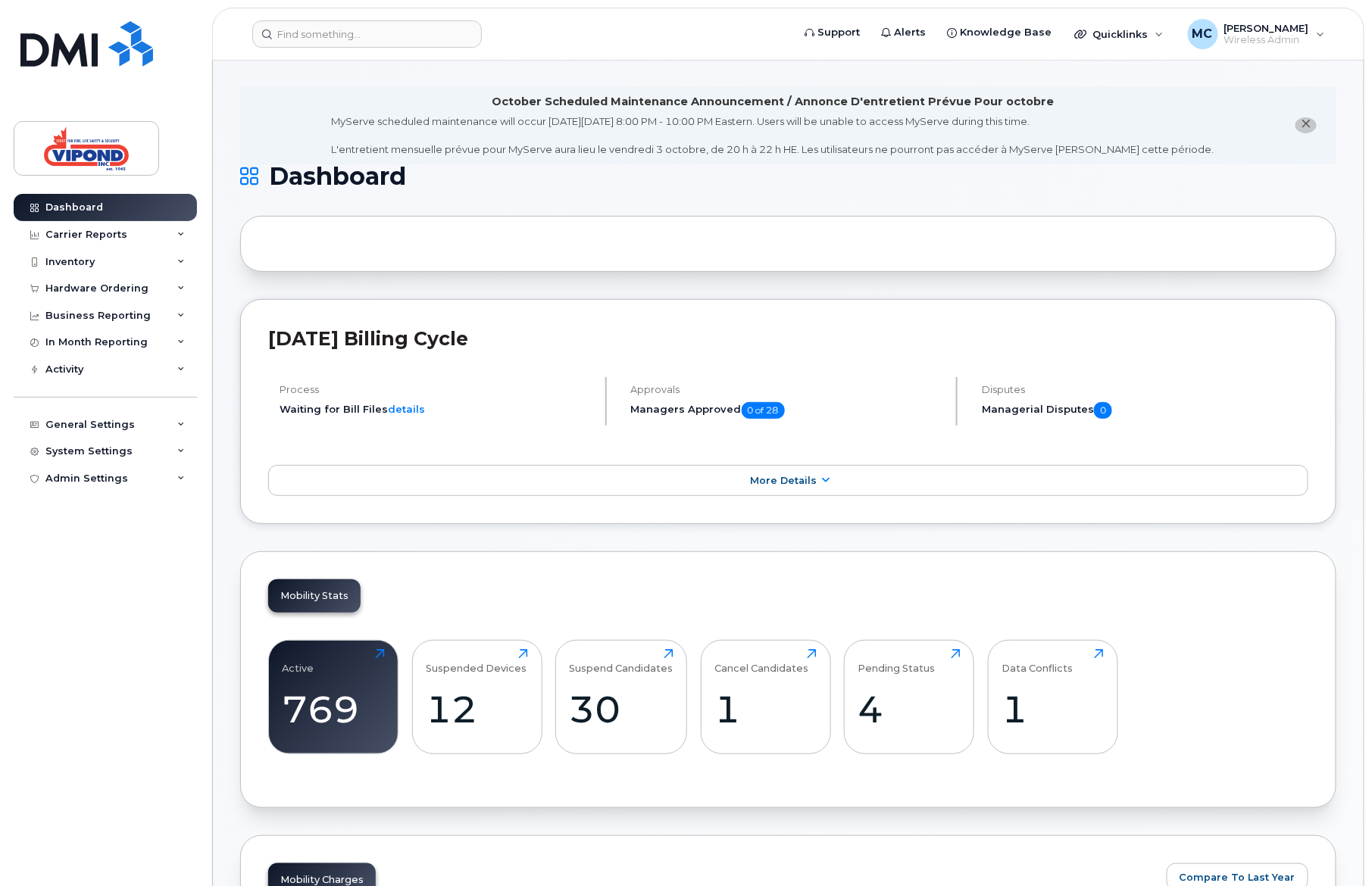
scroll to position [0, 0]
